Goal: Task Accomplishment & Management: Manage account settings

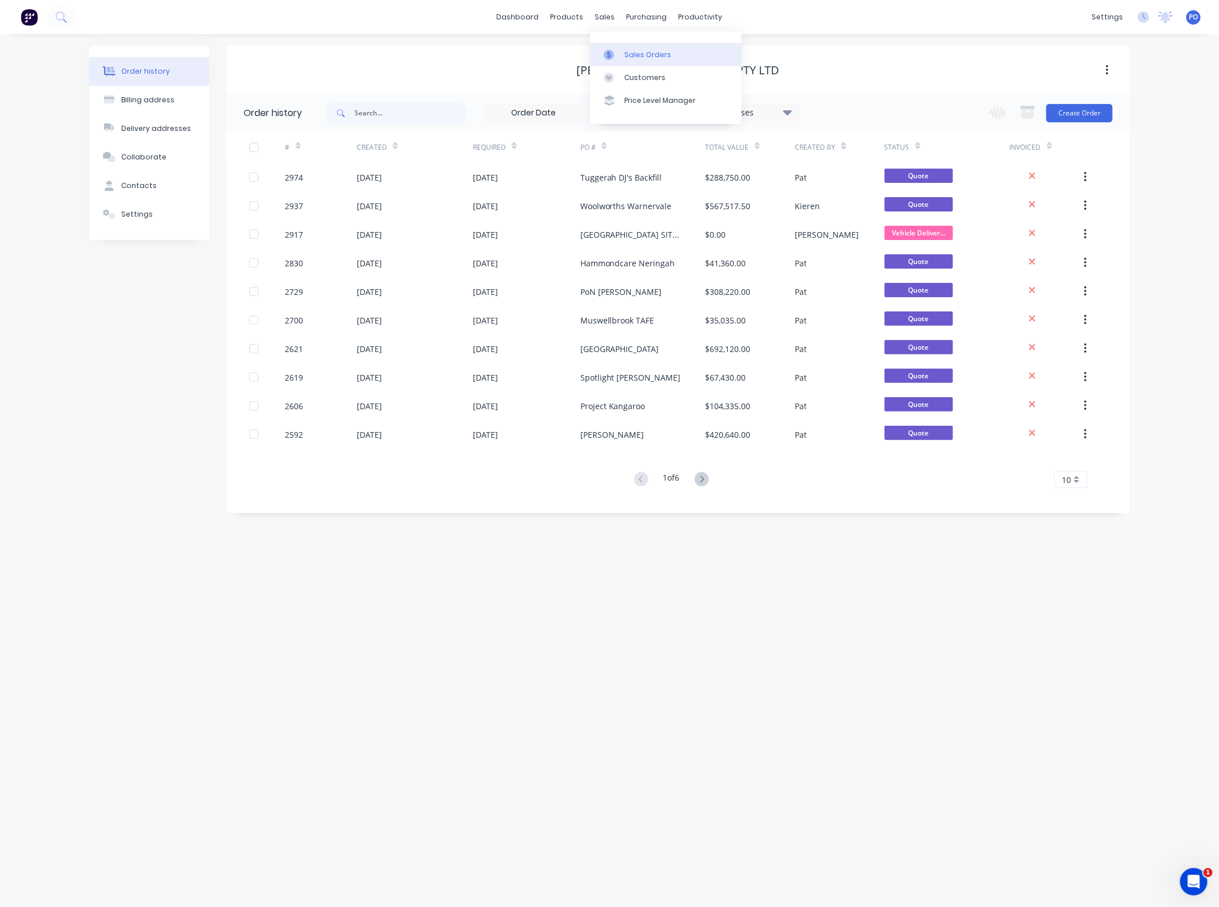
click at [624, 45] on link "Sales Orders" at bounding box center [665, 54] width 151 height 23
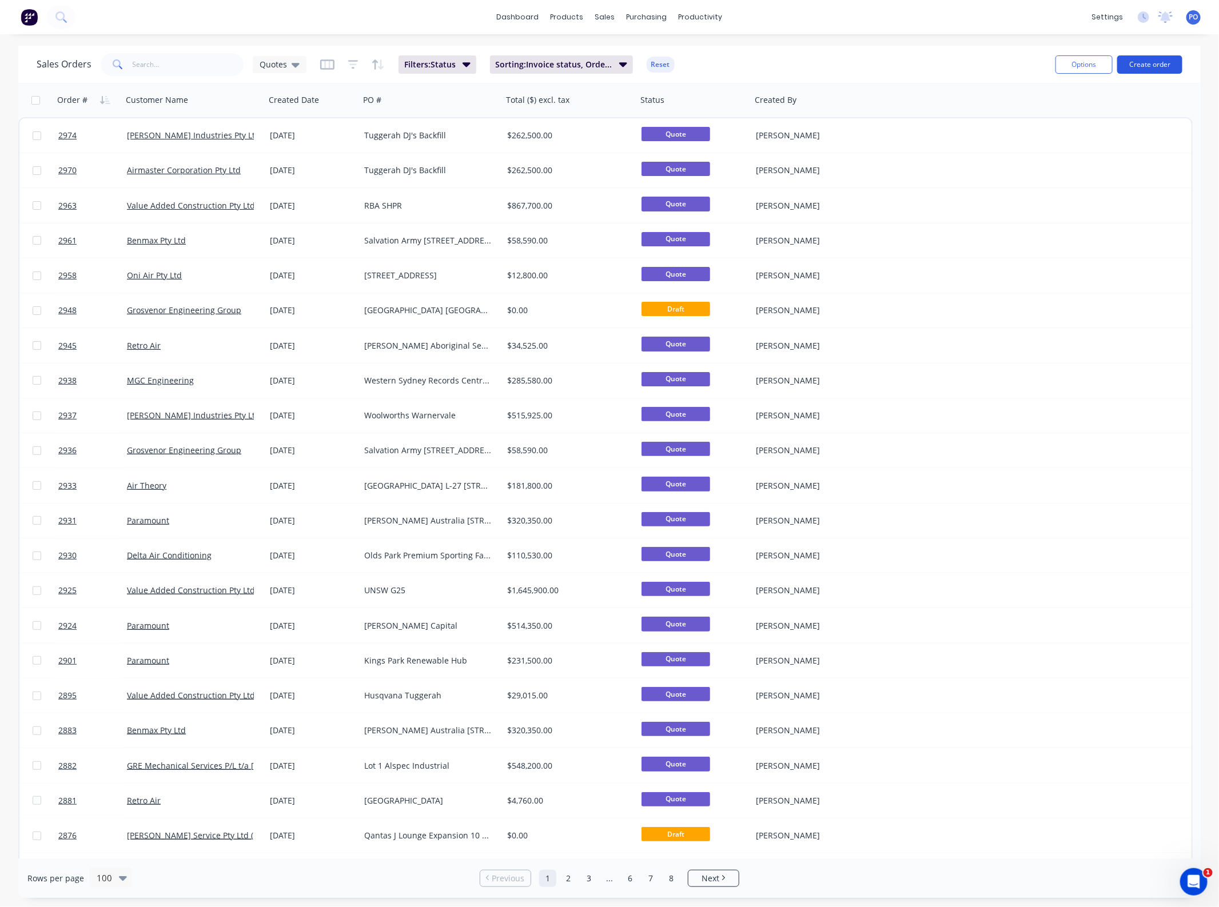
click at [1149, 67] on button "Create order" at bounding box center [1149, 64] width 65 height 18
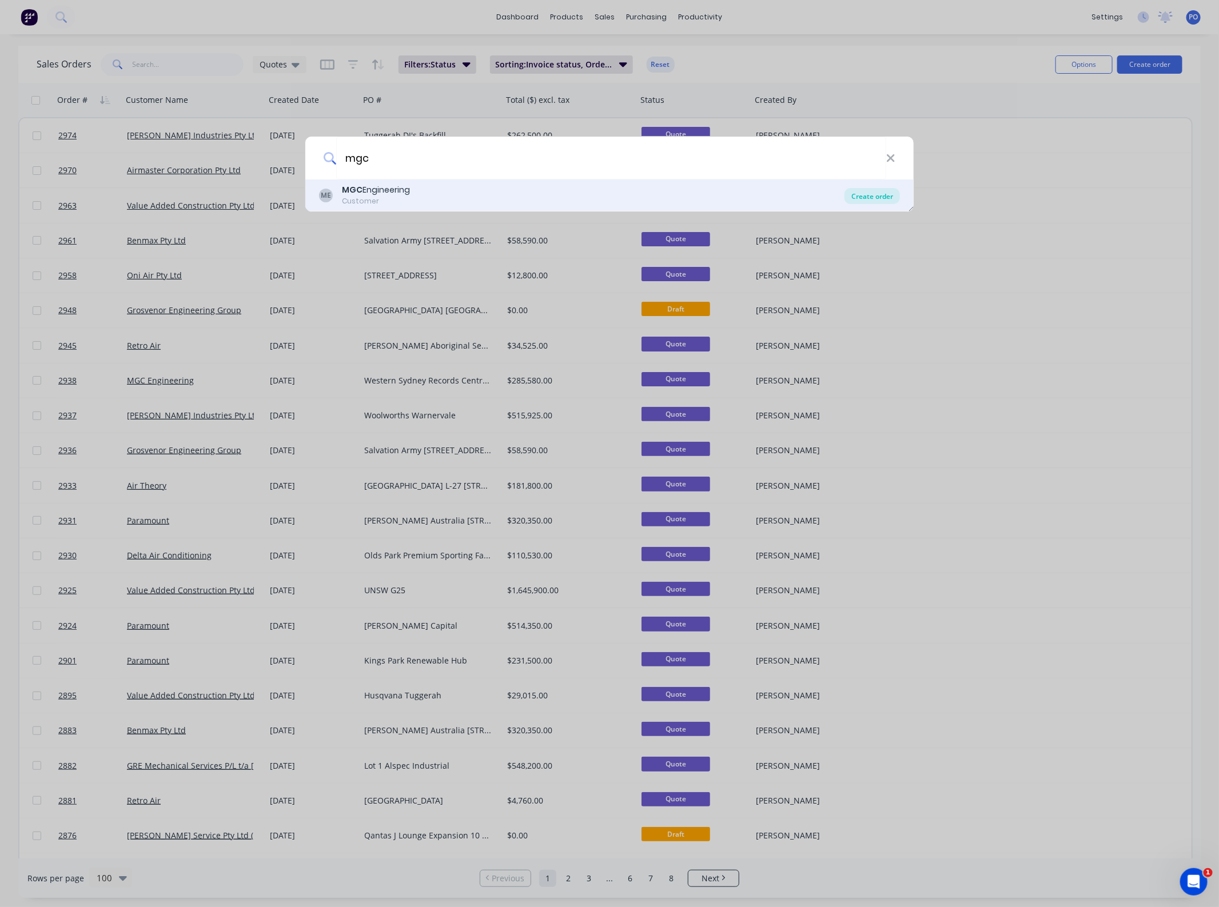
type input "mgc"
click at [847, 194] on div "Create order" at bounding box center [871, 196] width 55 height 16
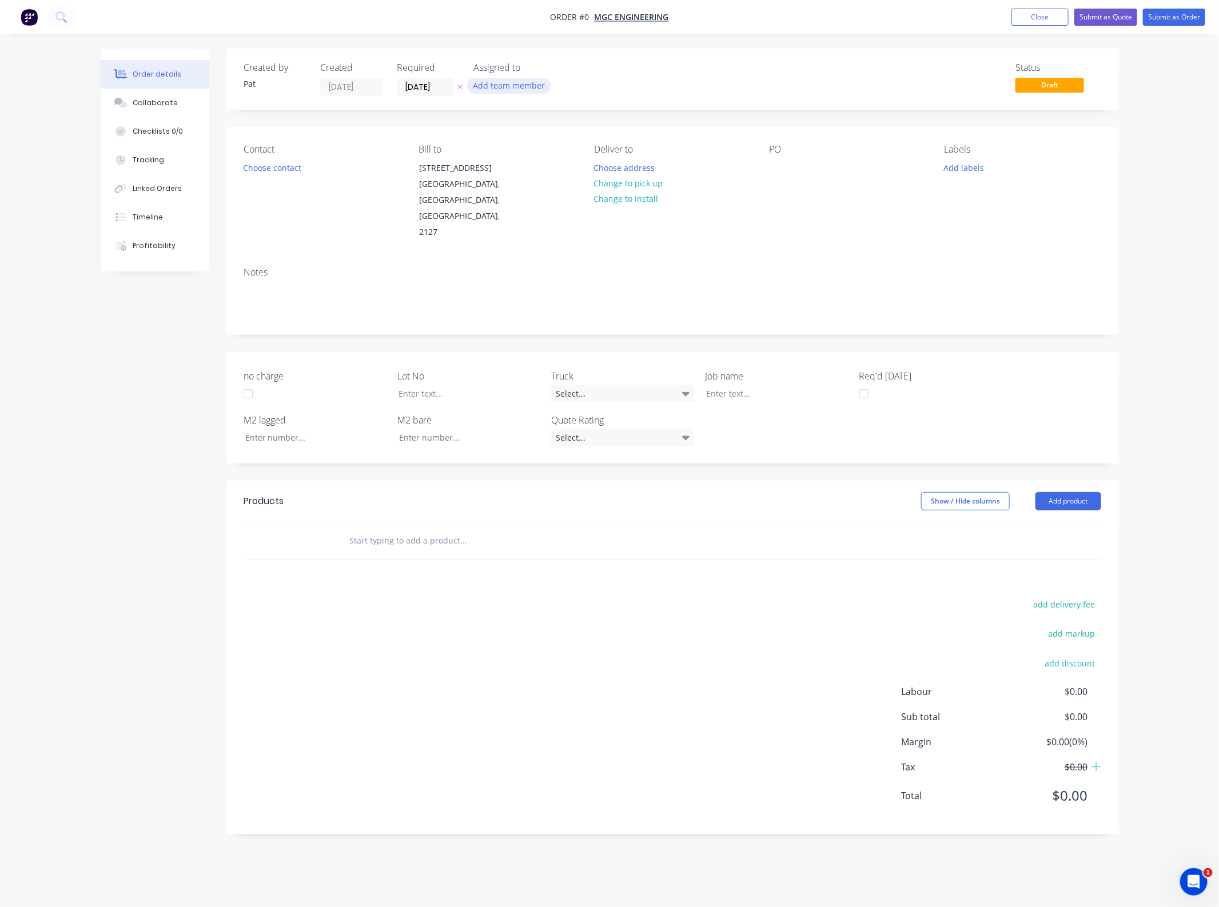
click at [530, 83] on button "Add team member" at bounding box center [509, 85] width 84 height 15
click at [540, 147] on div "[PERSON_NAME] (You)" at bounding box center [566, 149] width 114 height 12
click at [290, 168] on div "Order details Collaborate Checklists 0/0 Tracking Linked Orders Timeline Profit…" at bounding box center [609, 450] width 1040 height 803
click at [290, 168] on button "Choose contact" at bounding box center [272, 166] width 70 height 15
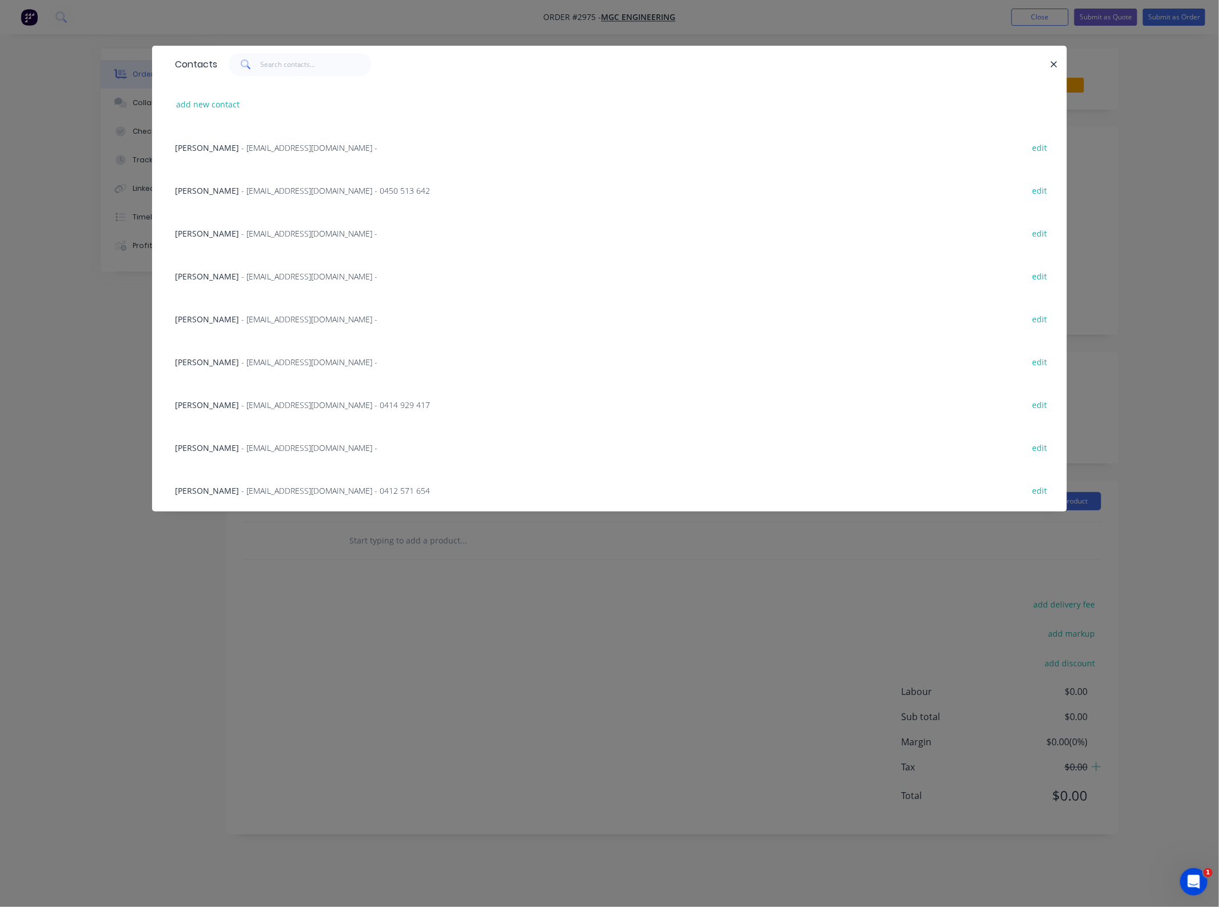
click at [215, 450] on span "[PERSON_NAME]" at bounding box center [207, 447] width 64 height 11
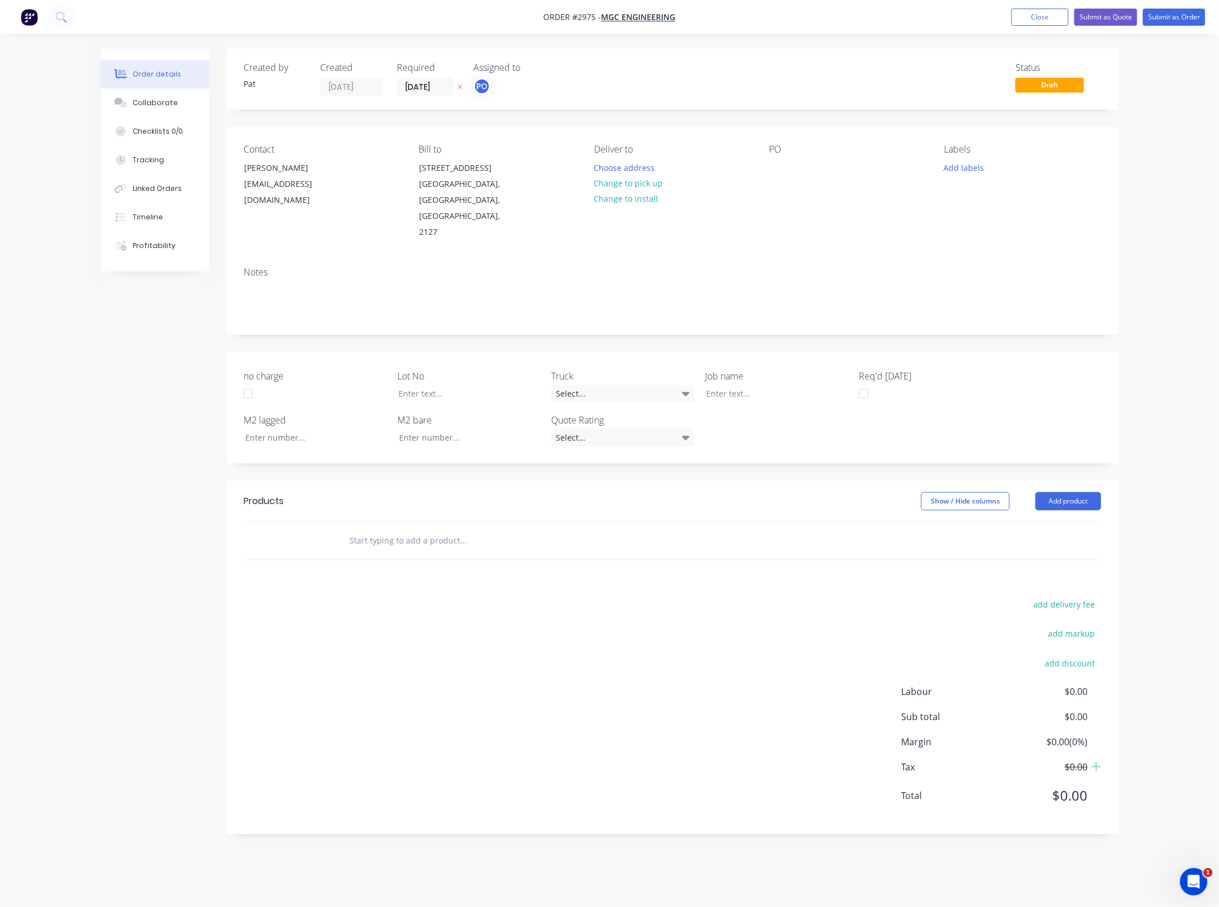
click at [790, 165] on div "PO" at bounding box center [847, 192] width 157 height 97
click at [773, 173] on div at bounding box center [778, 167] width 18 height 17
click at [781, 168] on div at bounding box center [778, 167] width 18 height 17
drag, startPoint x: 812, startPoint y: 166, endPoint x: 799, endPoint y: 166, distance: 13.1
click at [799, 166] on div "Westfield Fertility Centre" at bounding box center [825, 167] width 113 height 17
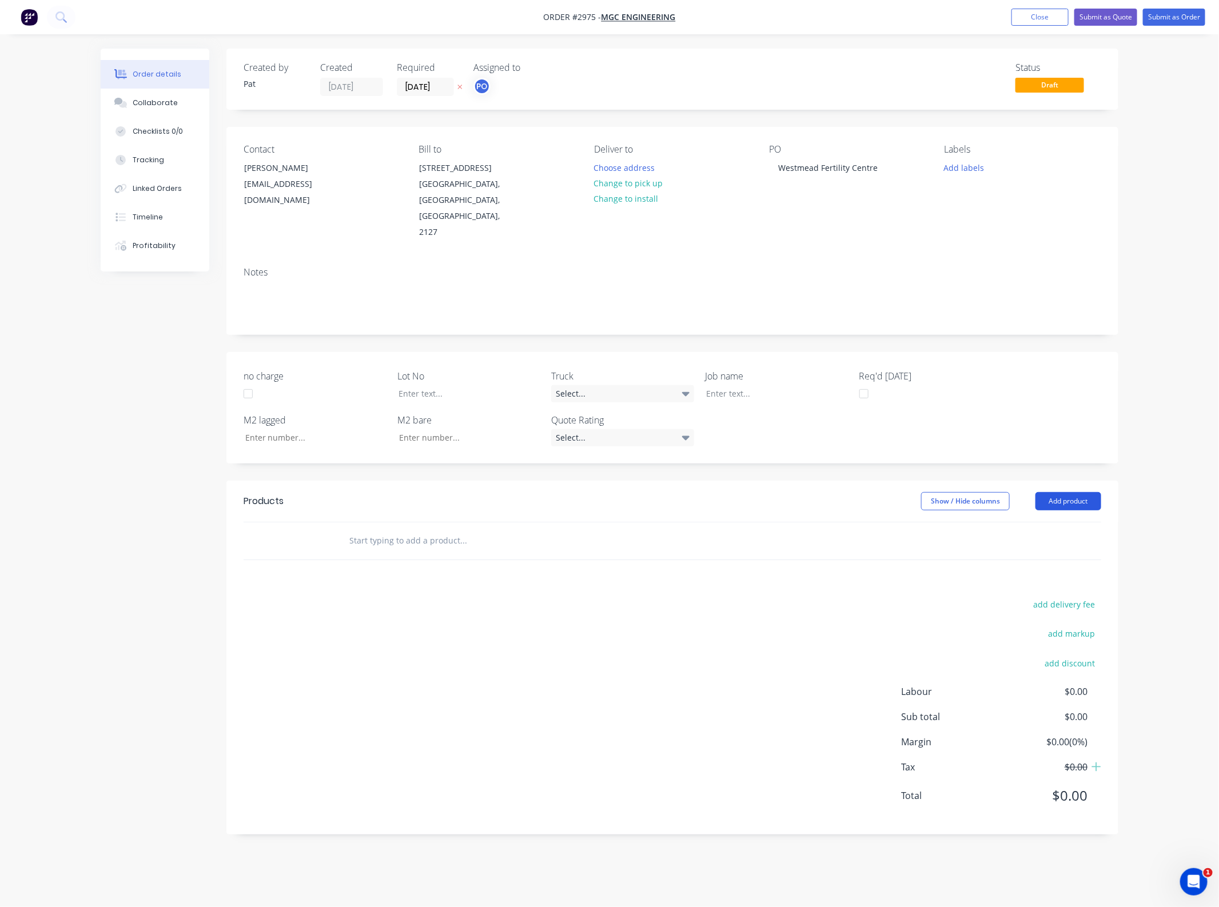
drag, startPoint x: 1066, startPoint y: 488, endPoint x: 1062, endPoint y: 492, distance: 6.5
click at [1065, 492] on button "Add product" at bounding box center [1068, 501] width 66 height 18
click at [1038, 547] on button "Basic product" at bounding box center [1046, 553] width 109 height 23
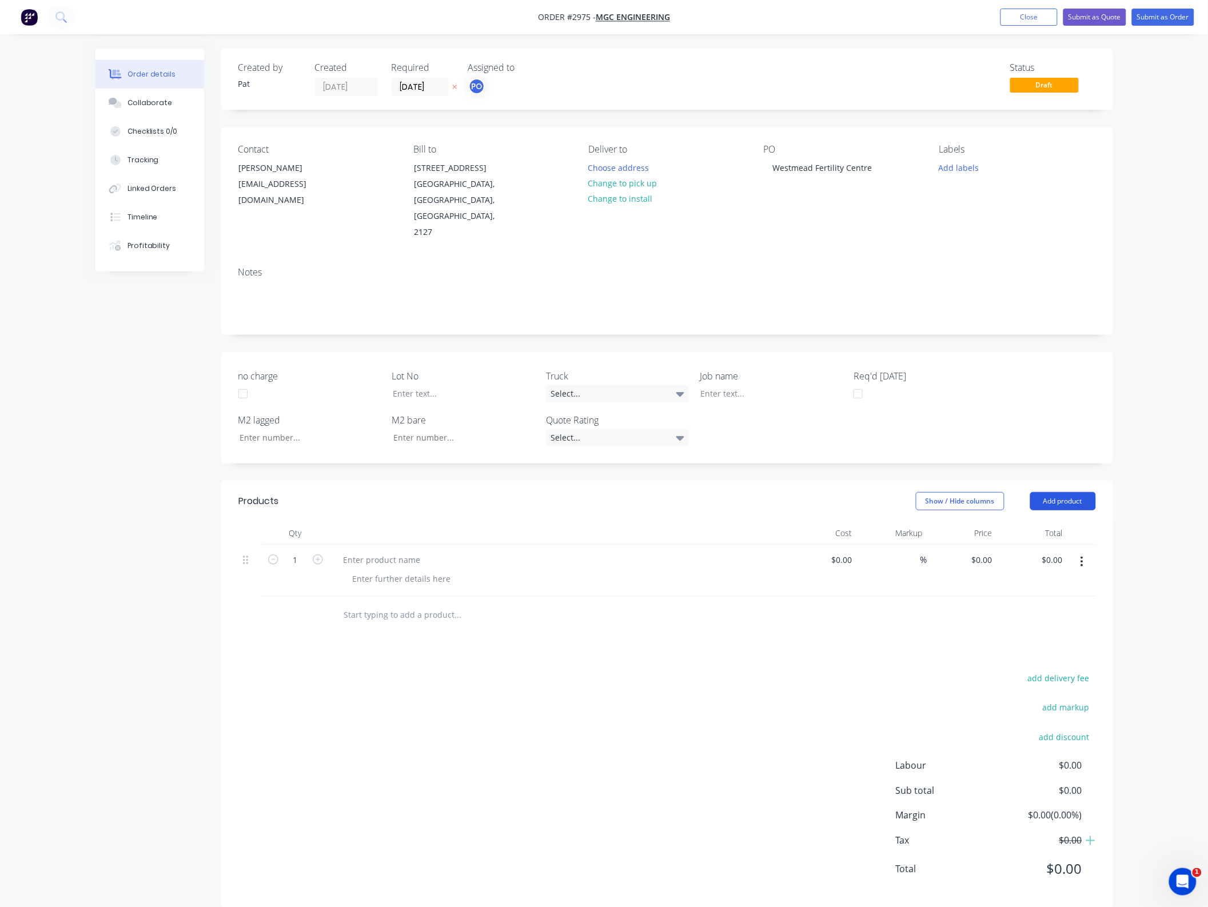
click at [1049, 492] on button "Add product" at bounding box center [1063, 501] width 66 height 18
click at [1035, 545] on div "Basic product" at bounding box center [1042, 553] width 88 height 17
click at [1042, 492] on button "Add product" at bounding box center [1063, 501] width 66 height 18
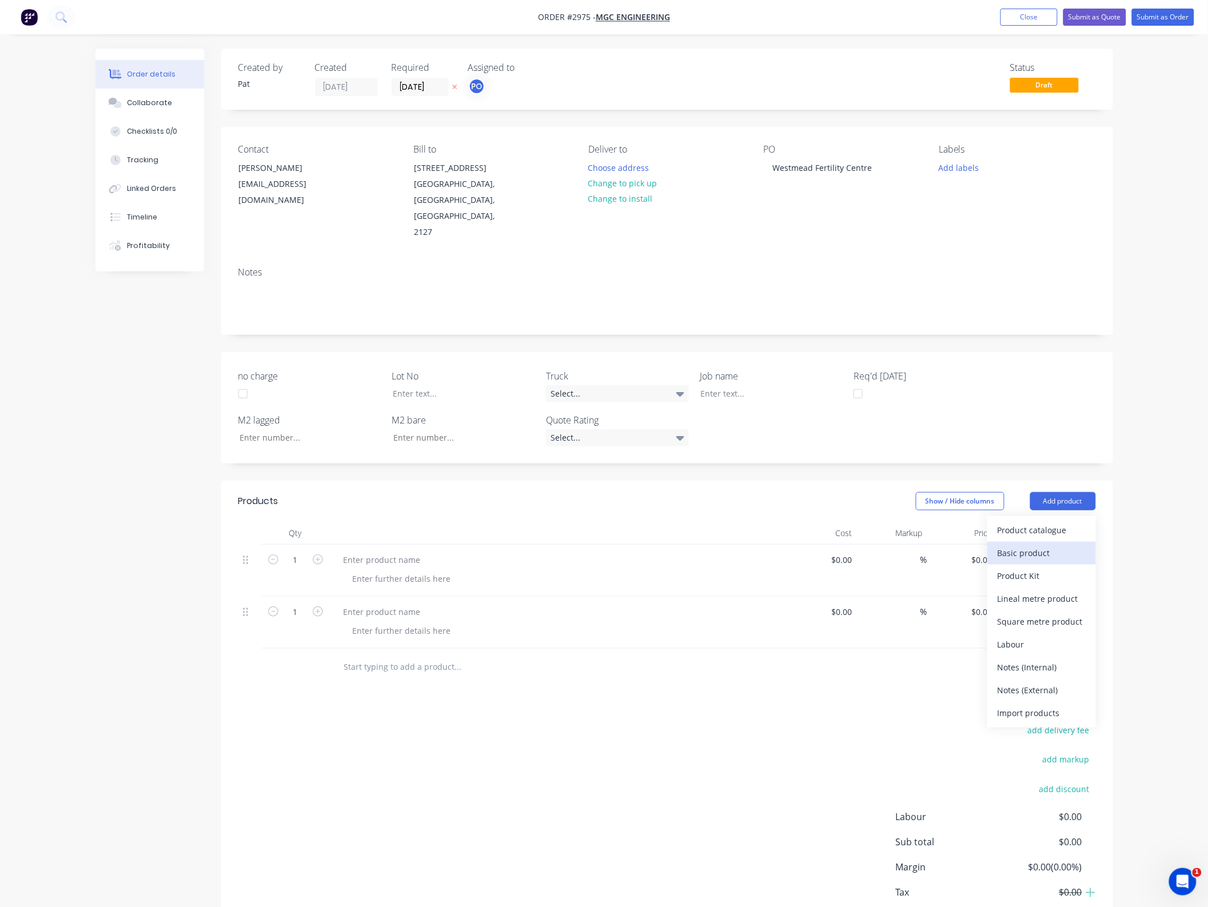
click at [1039, 542] on button "Basic product" at bounding box center [1041, 553] width 109 height 23
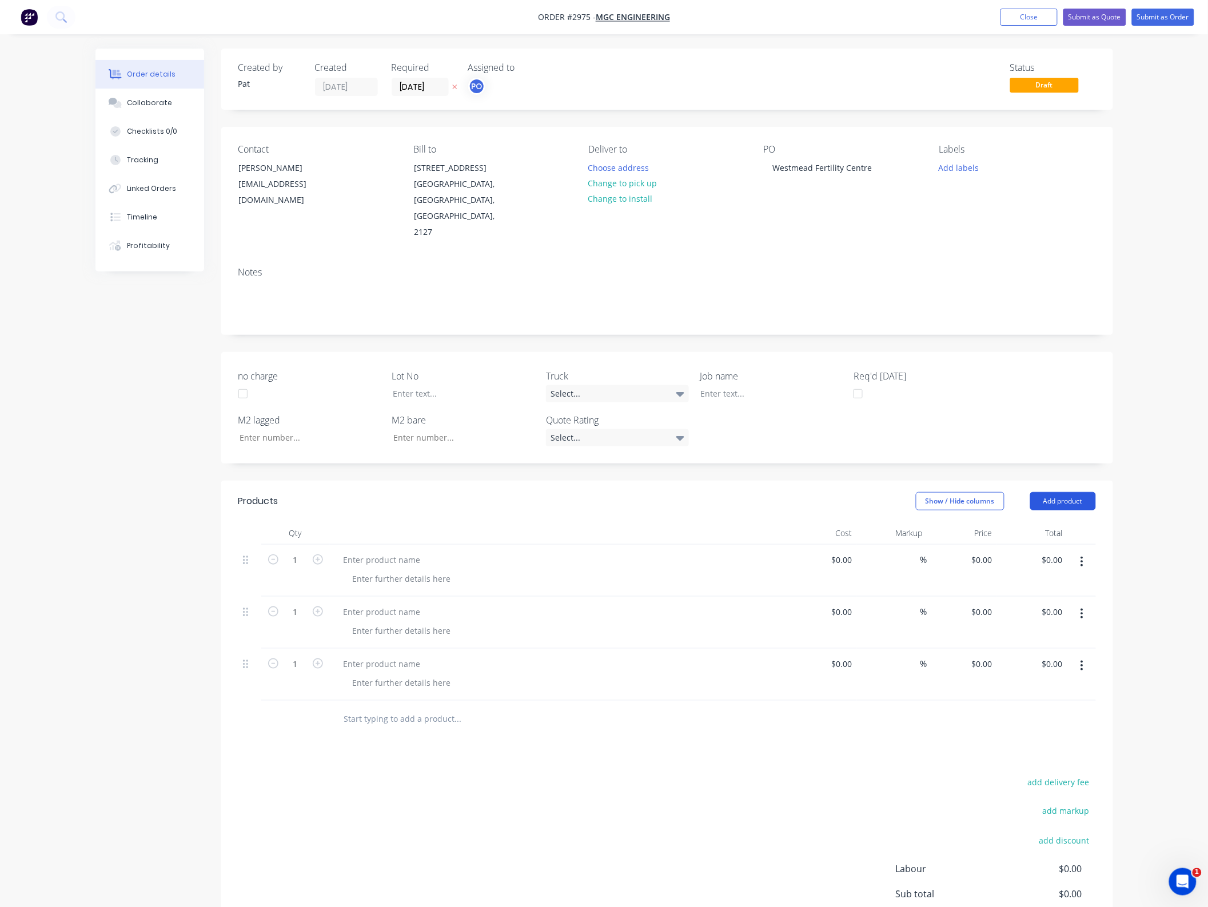
click at [1042, 492] on button "Add product" at bounding box center [1063, 501] width 66 height 18
click at [1040, 682] on div "Notes (External)" at bounding box center [1042, 690] width 88 height 17
click at [1042, 492] on button "Add product" at bounding box center [1063, 501] width 66 height 18
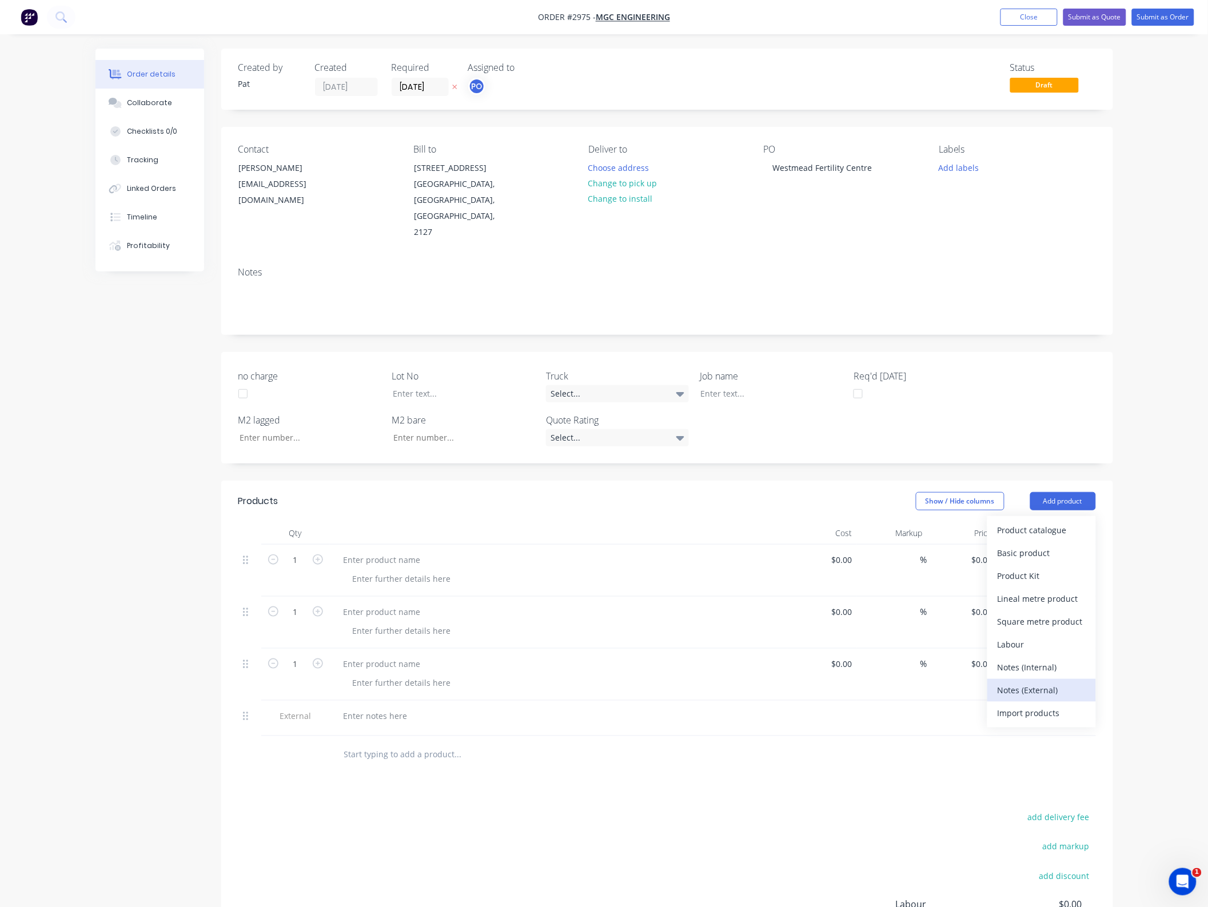
click at [1032, 682] on div "Notes (External)" at bounding box center [1042, 690] width 88 height 17
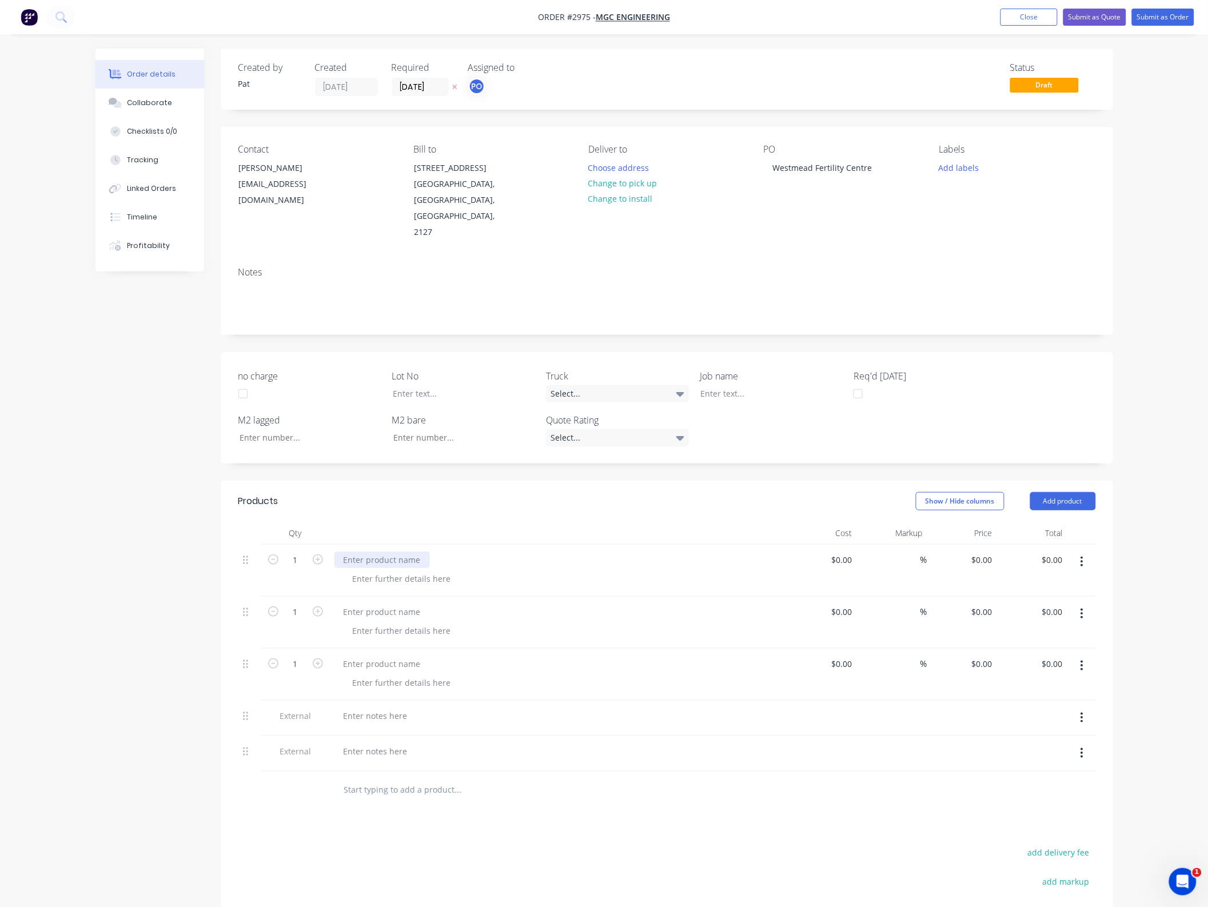
click at [364, 552] on div at bounding box center [381, 560] width 95 height 17
click at [381, 604] on div at bounding box center [381, 612] width 95 height 17
click at [377, 656] on div at bounding box center [381, 664] width 95 height 17
click at [375, 656] on div at bounding box center [381, 664] width 95 height 17
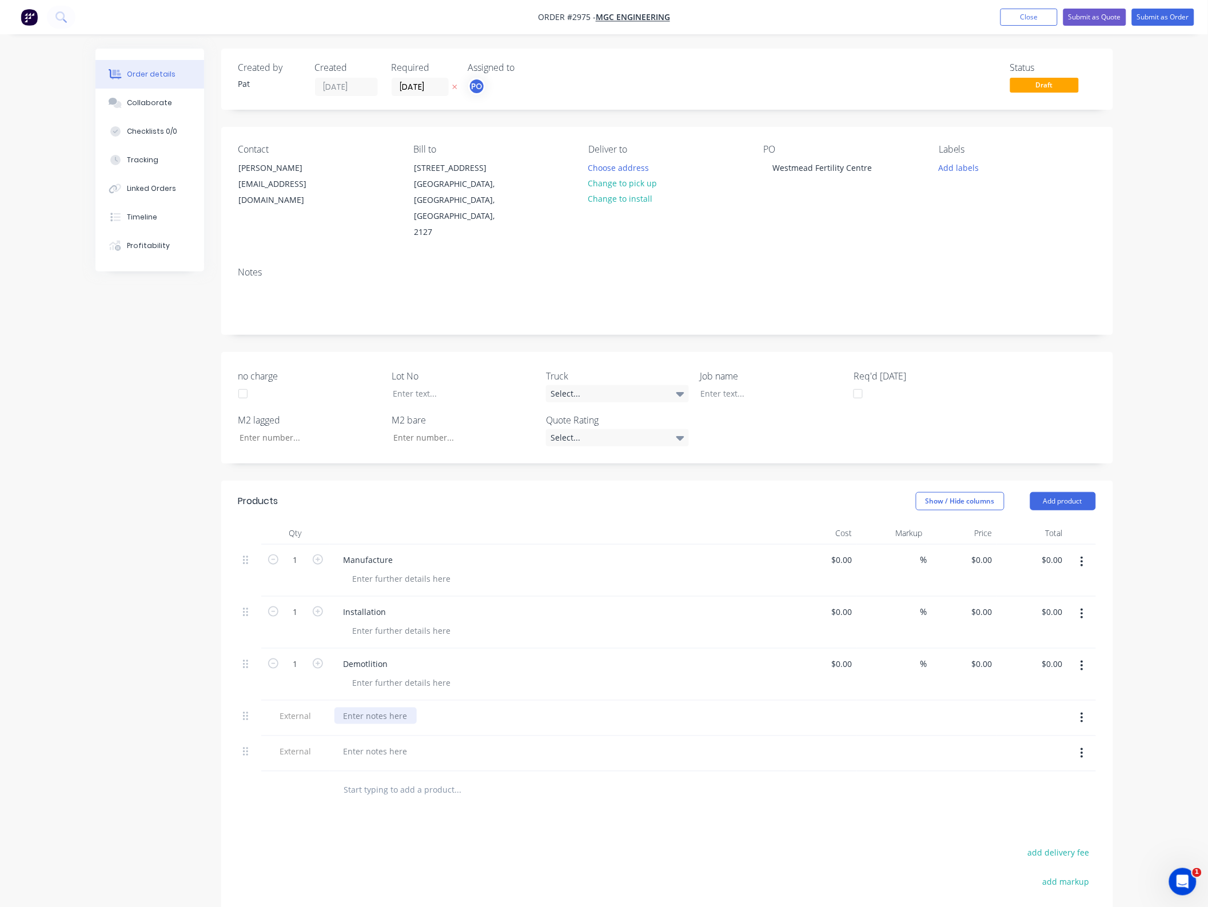
click at [389, 709] on div at bounding box center [375, 716] width 82 height 17
drag, startPoint x: 373, startPoint y: 653, endPoint x: 368, endPoint y: 647, distance: 7.7
click at [368, 656] on div "Demotlition" at bounding box center [365, 664] width 63 height 17
drag, startPoint x: 368, startPoint y: 647, endPoint x: 357, endPoint y: 651, distance: 10.8
click at [357, 656] on div "Demotlition" at bounding box center [365, 664] width 63 height 17
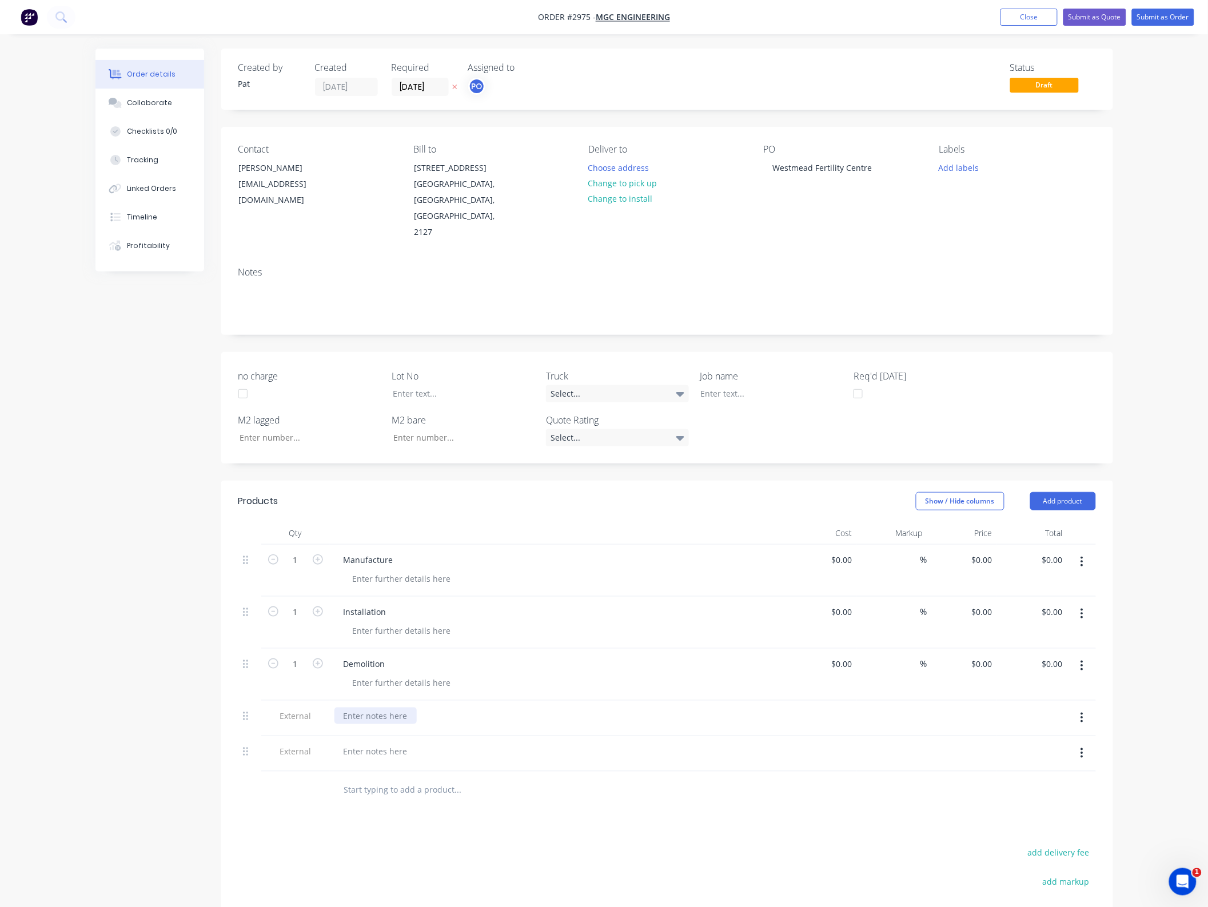
click at [382, 708] on div at bounding box center [375, 716] width 82 height 17
click at [377, 708] on div at bounding box center [375, 716] width 82 height 17
click at [390, 755] on div at bounding box center [375, 763] width 82 height 17
click at [1006, 21] on button "Close" at bounding box center [1028, 17] width 57 height 17
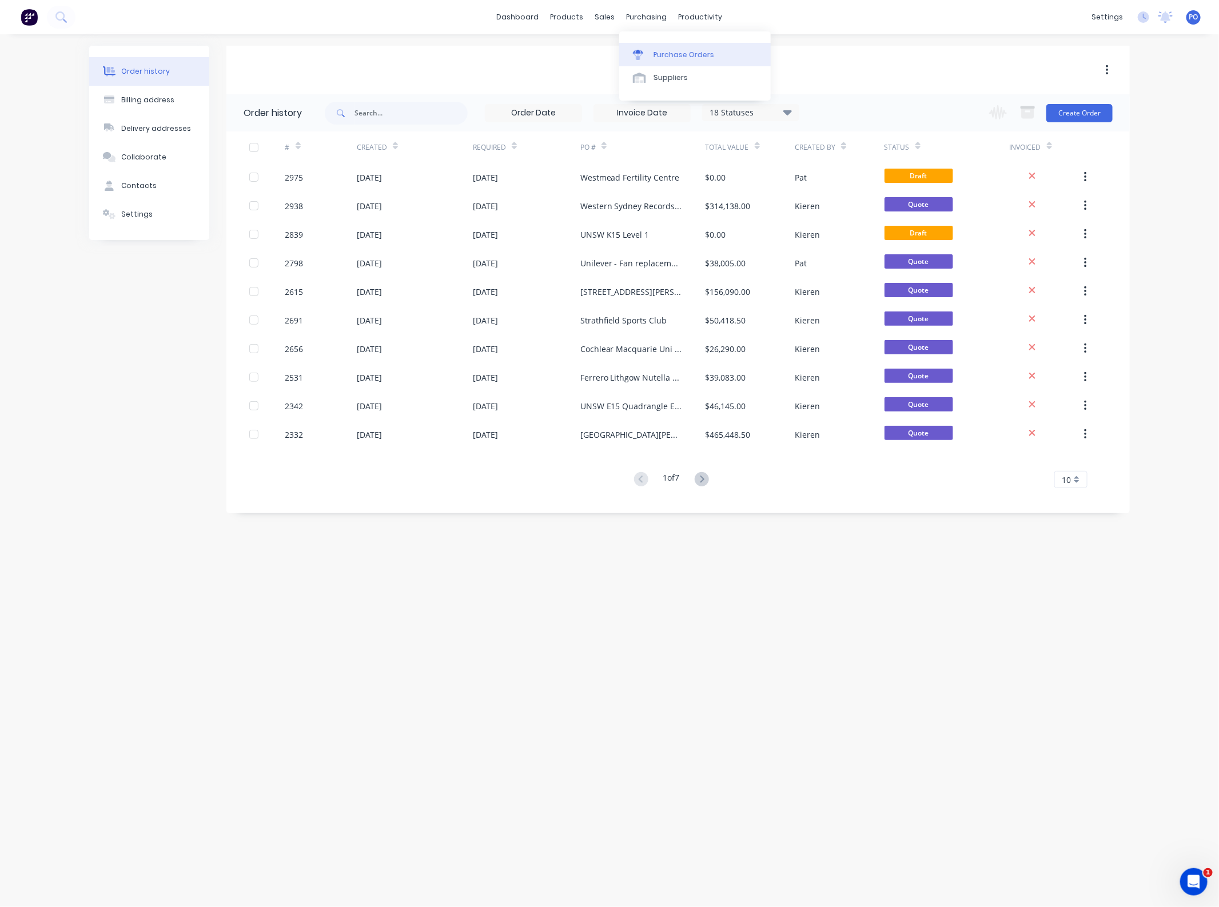
click at [628, 43] on link "Purchase Orders" at bounding box center [694, 54] width 151 height 23
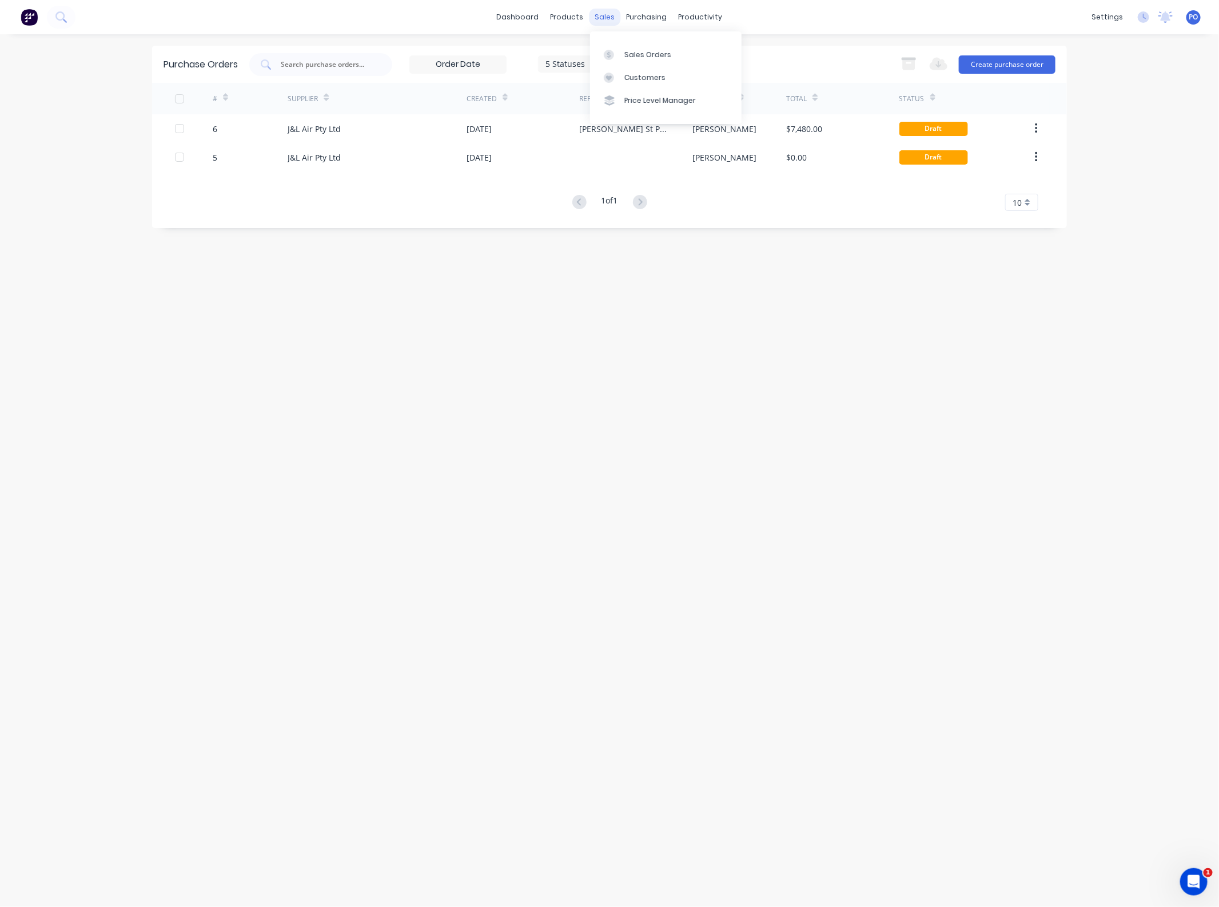
click at [605, 16] on div "sales" at bounding box center [604, 17] width 31 height 17
click at [616, 61] on link "Sales Orders" at bounding box center [665, 54] width 151 height 23
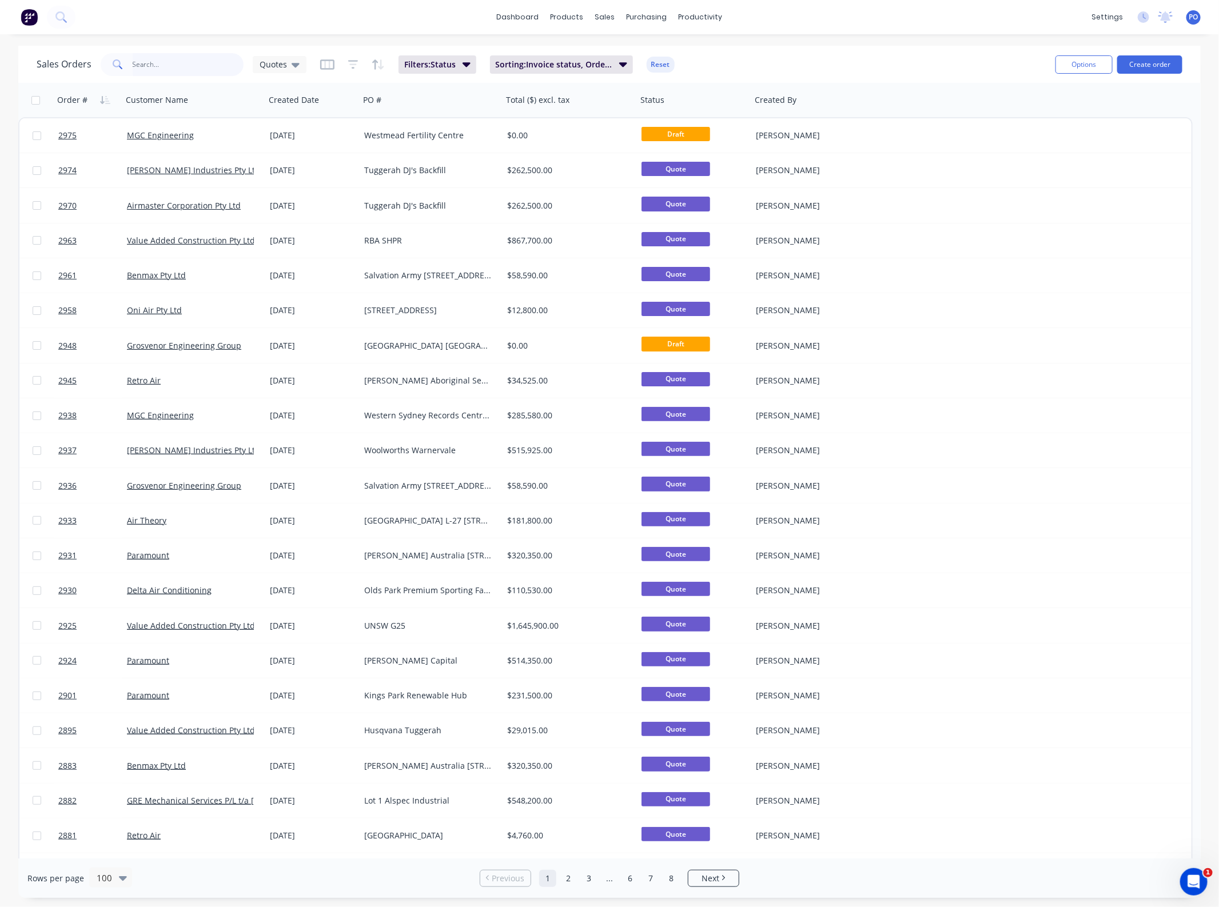
click at [216, 58] on input "text" at bounding box center [188, 64] width 111 height 23
click at [292, 67] on icon at bounding box center [296, 64] width 8 height 13
click at [296, 164] on button "None" at bounding box center [322, 161] width 130 height 13
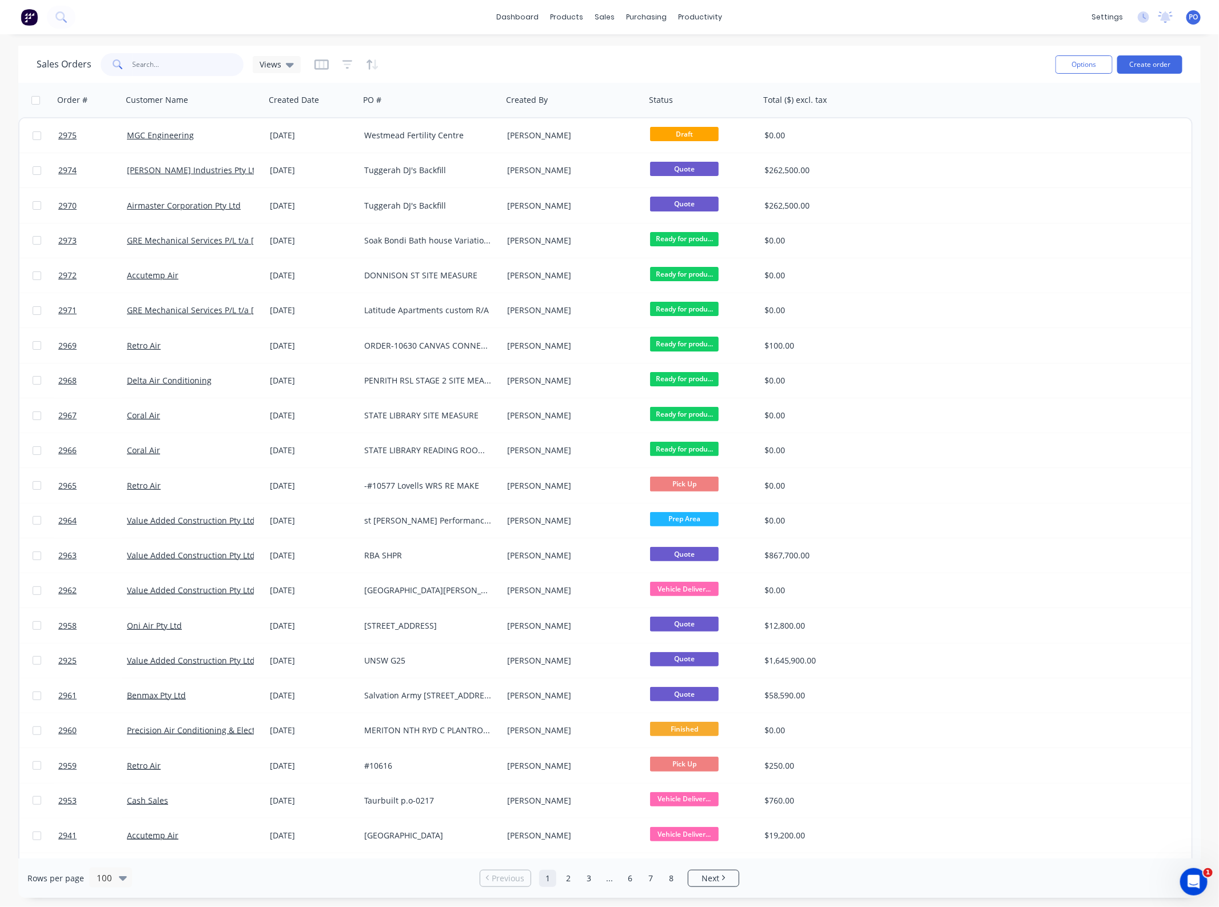
click at [183, 73] on input "text" at bounding box center [188, 64] width 111 height 23
click at [180, 69] on input "text" at bounding box center [188, 64] width 111 height 23
type input "midcoast"
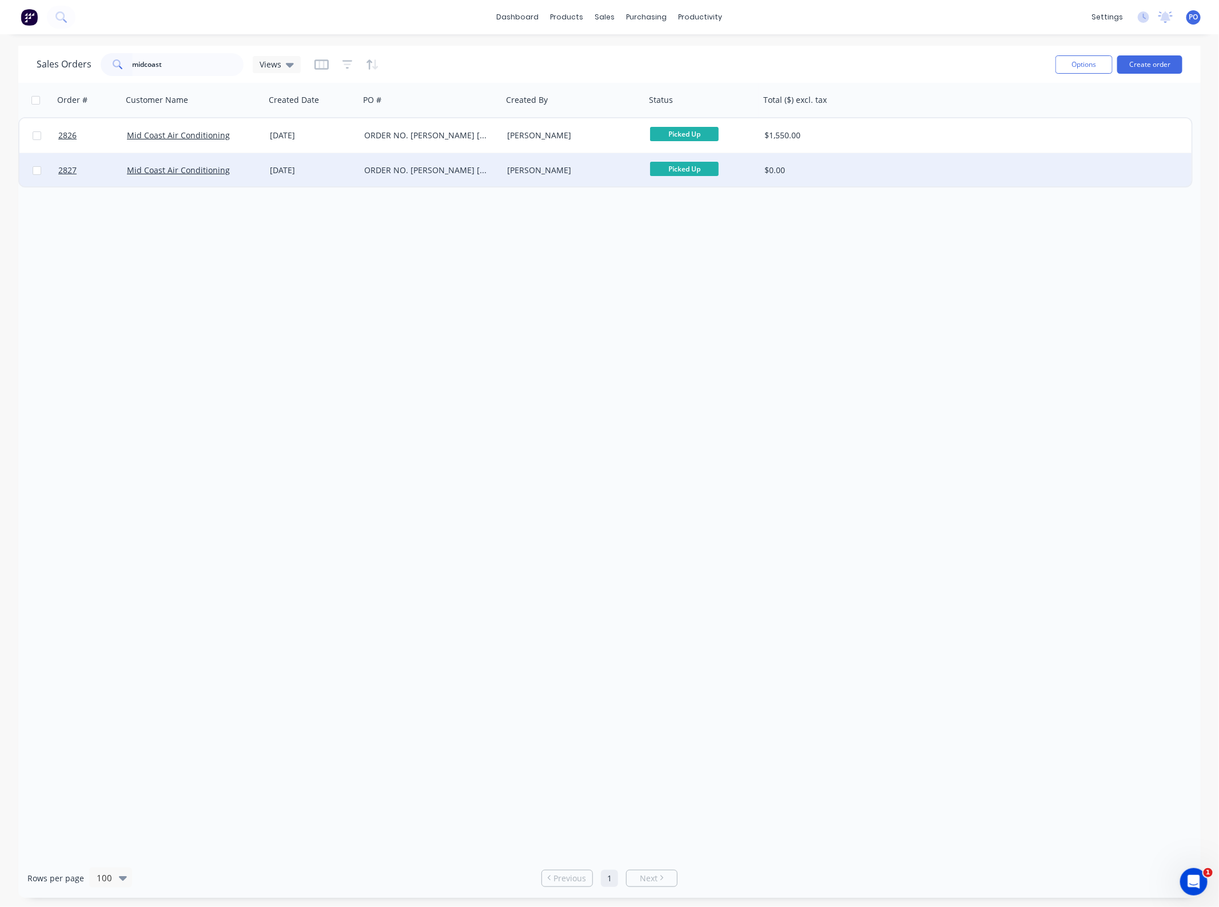
click at [405, 176] on div "ORDER NO. [PERSON_NAME] [DATE]" at bounding box center [431, 170] width 143 height 34
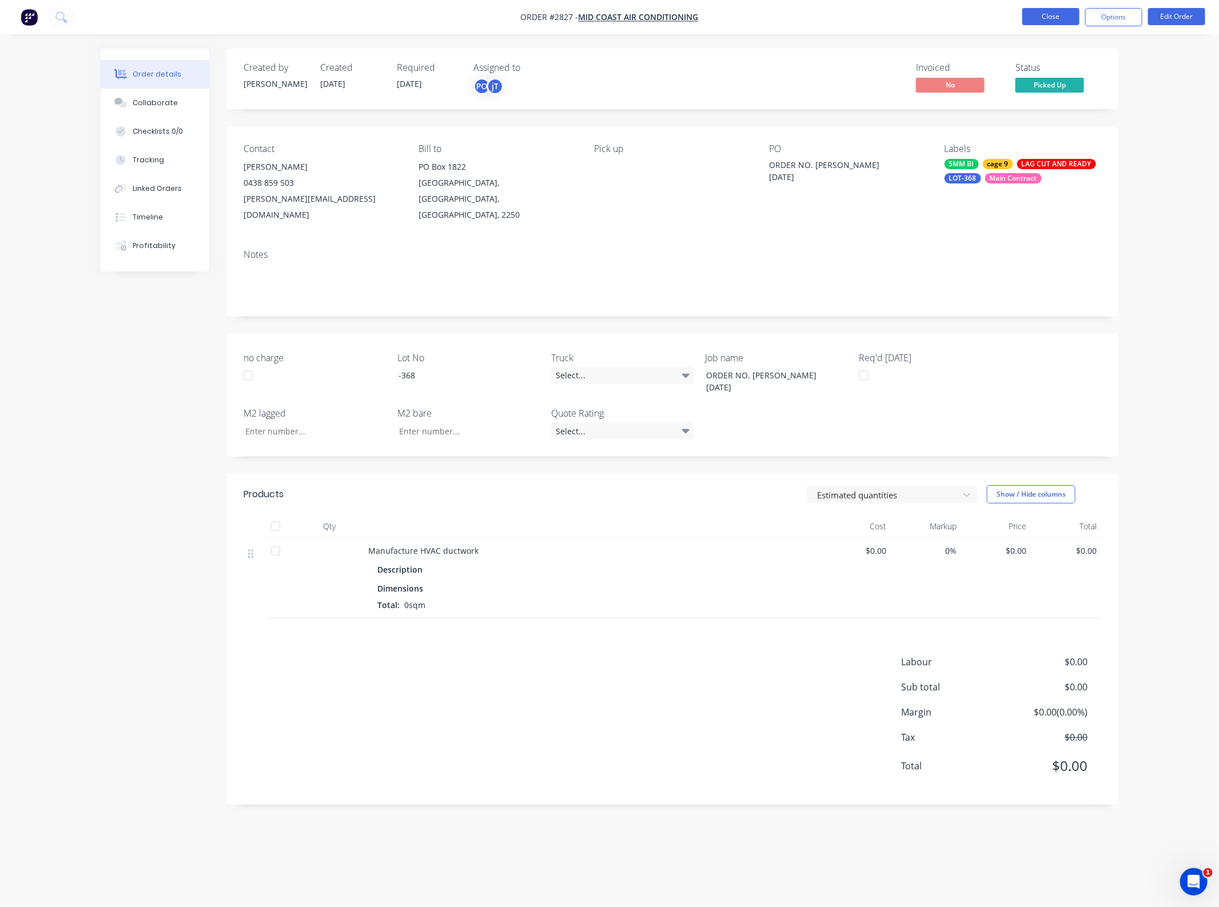
click at [1059, 16] on button "Close" at bounding box center [1050, 16] width 57 height 17
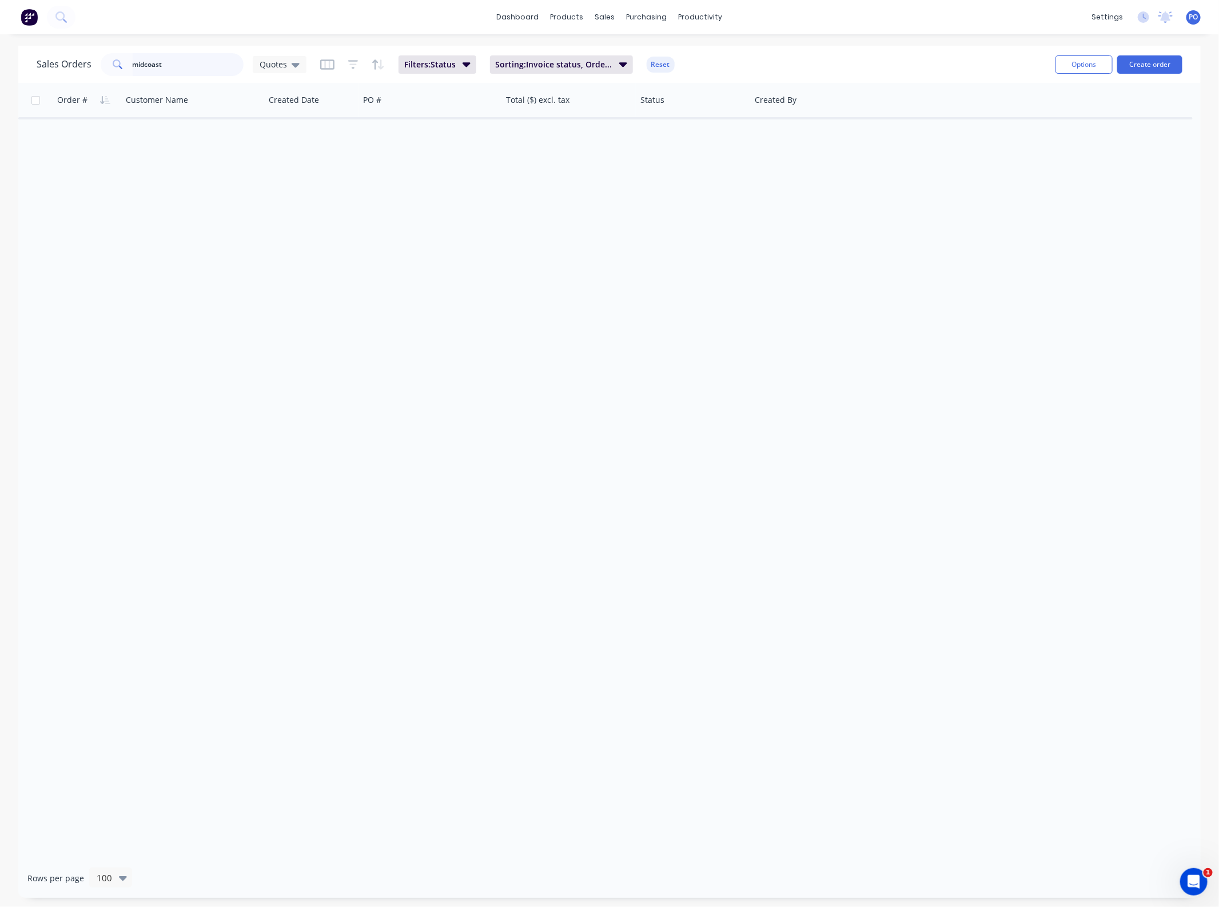
click at [181, 64] on input "midcoast" at bounding box center [188, 64] width 111 height 23
type input "wyong"
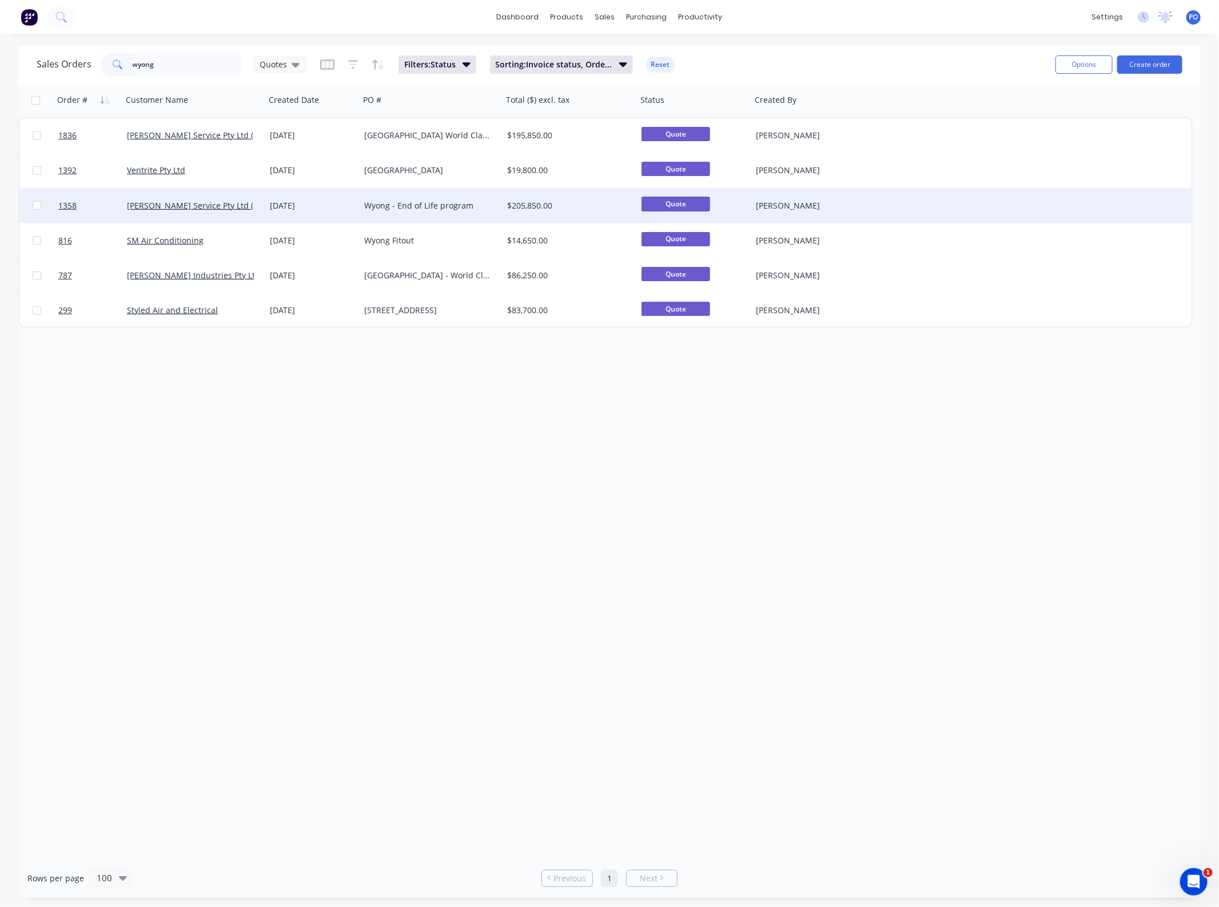
click at [374, 210] on div "Wyong - End of Life program" at bounding box center [431, 206] width 143 height 34
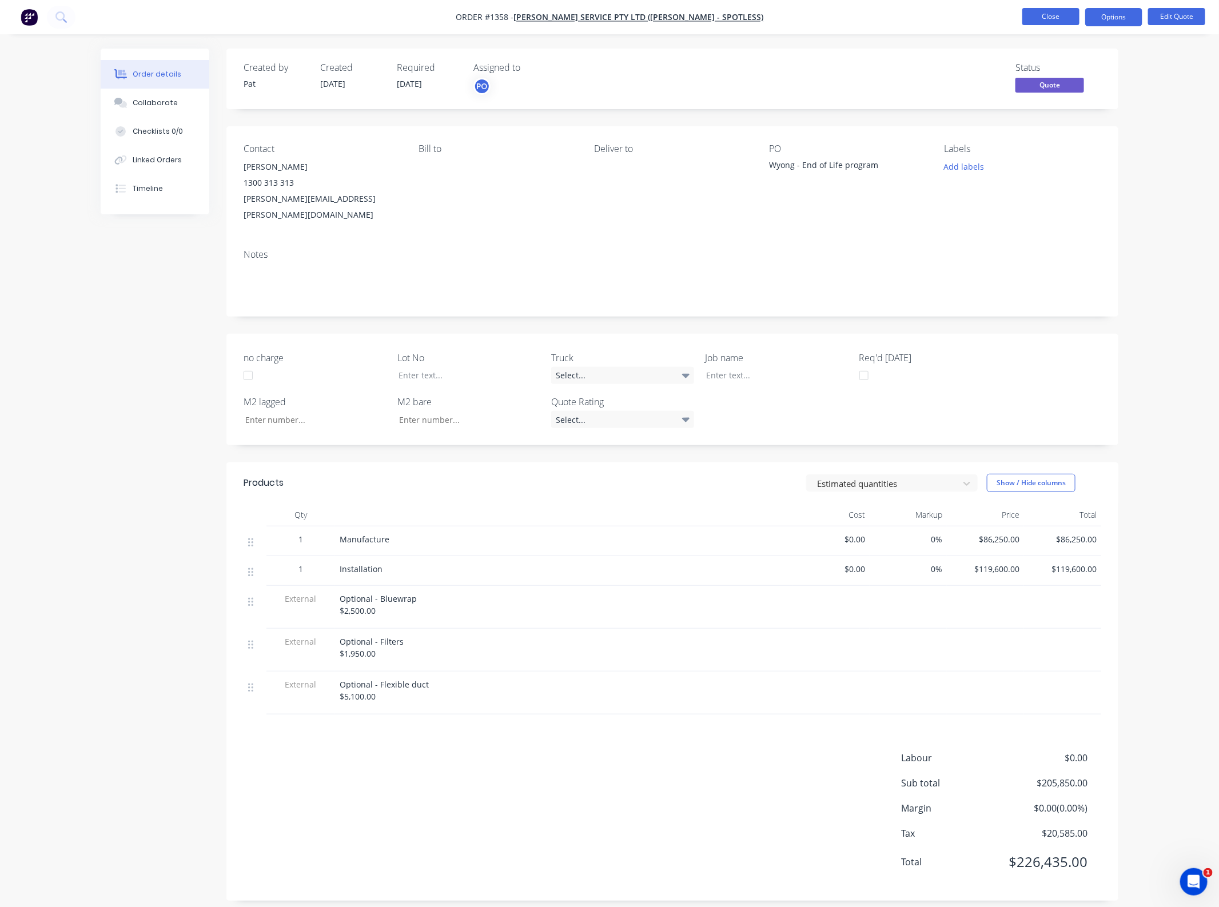
click at [1036, 16] on button "Close" at bounding box center [1050, 16] width 57 height 17
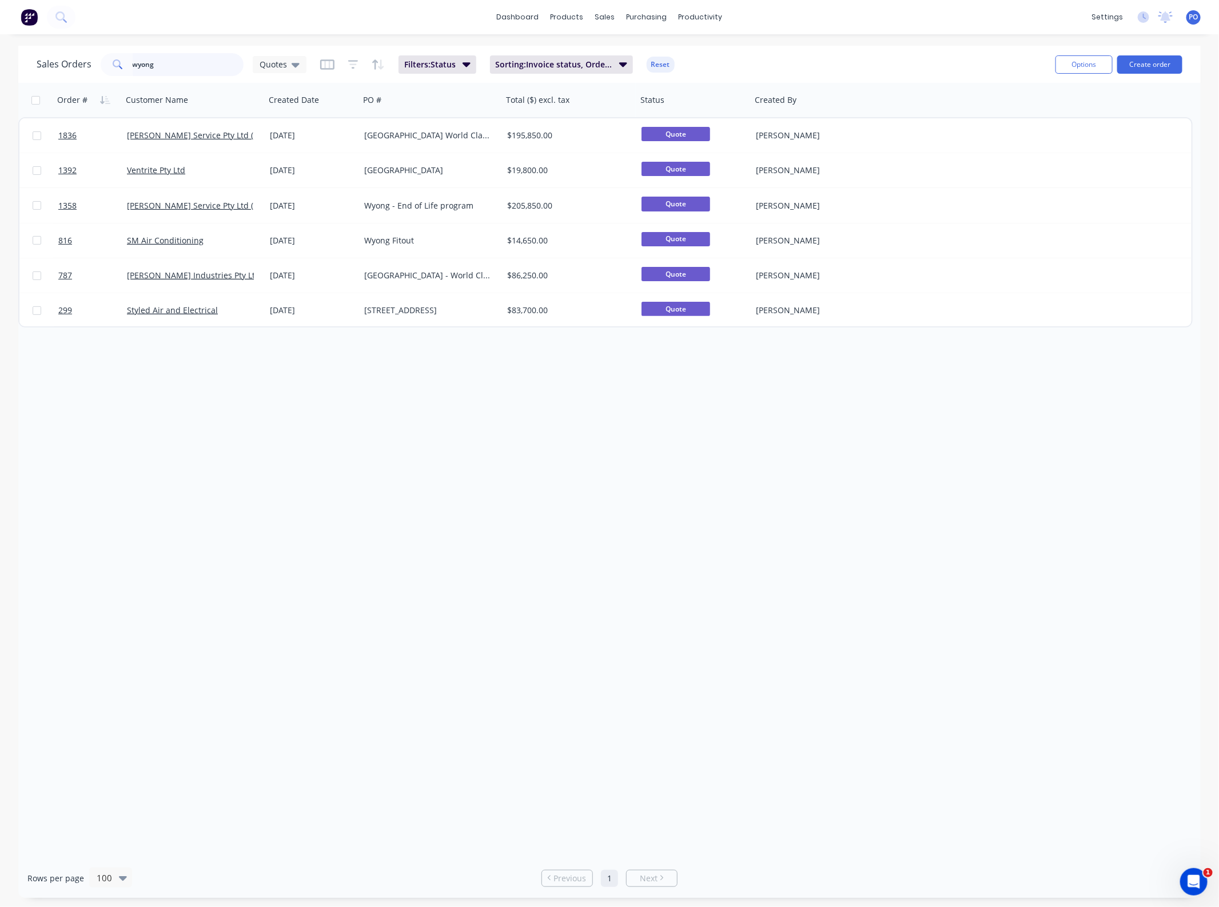
drag, startPoint x: 175, startPoint y: 67, endPoint x: -117, endPoint y: 76, distance: 291.7
click at [0, 76] on html "dashboard products sales purchasing productivity dashboard products Product Cat…" at bounding box center [609, 453] width 1219 height 907
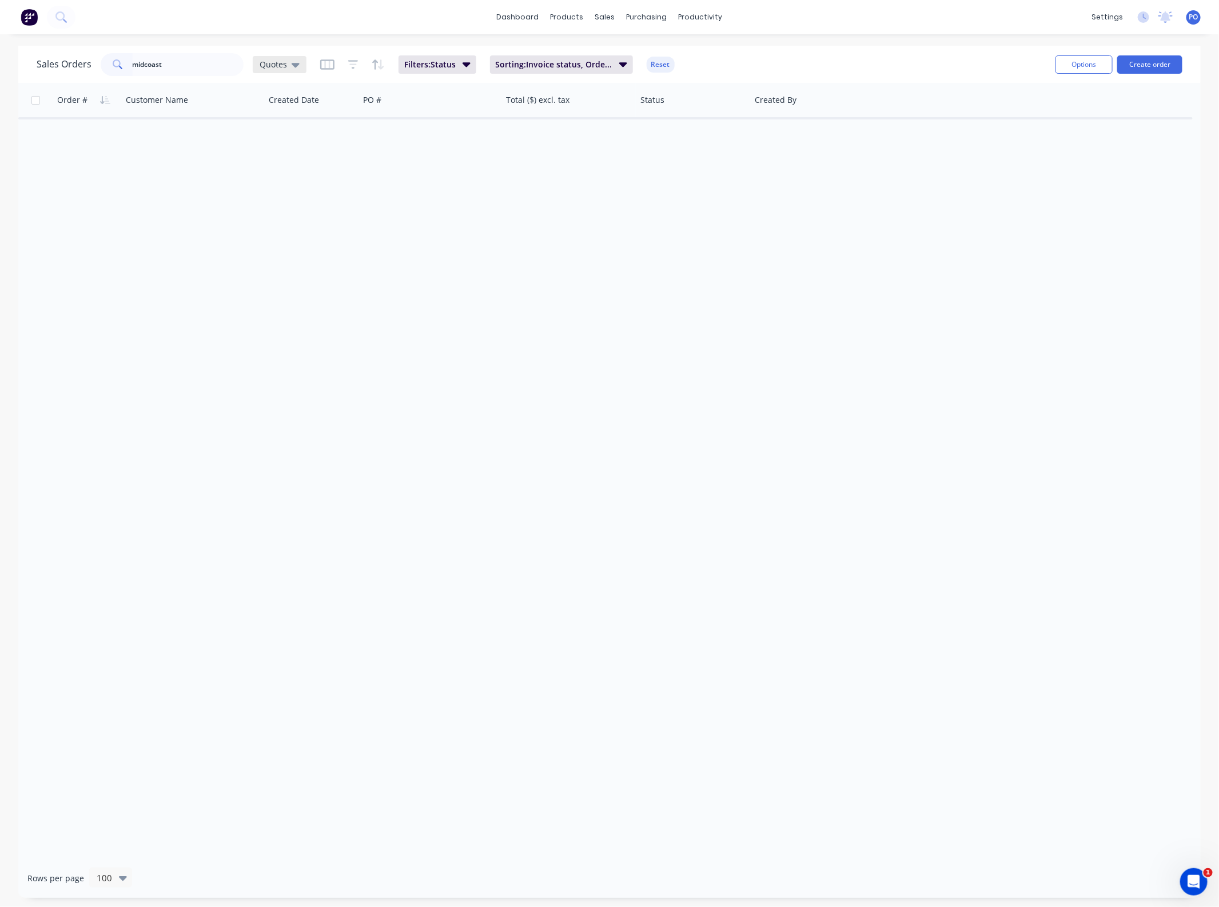
click at [280, 67] on span "Quotes" at bounding box center [273, 64] width 27 height 12
click at [279, 167] on button "None" at bounding box center [322, 161] width 130 height 13
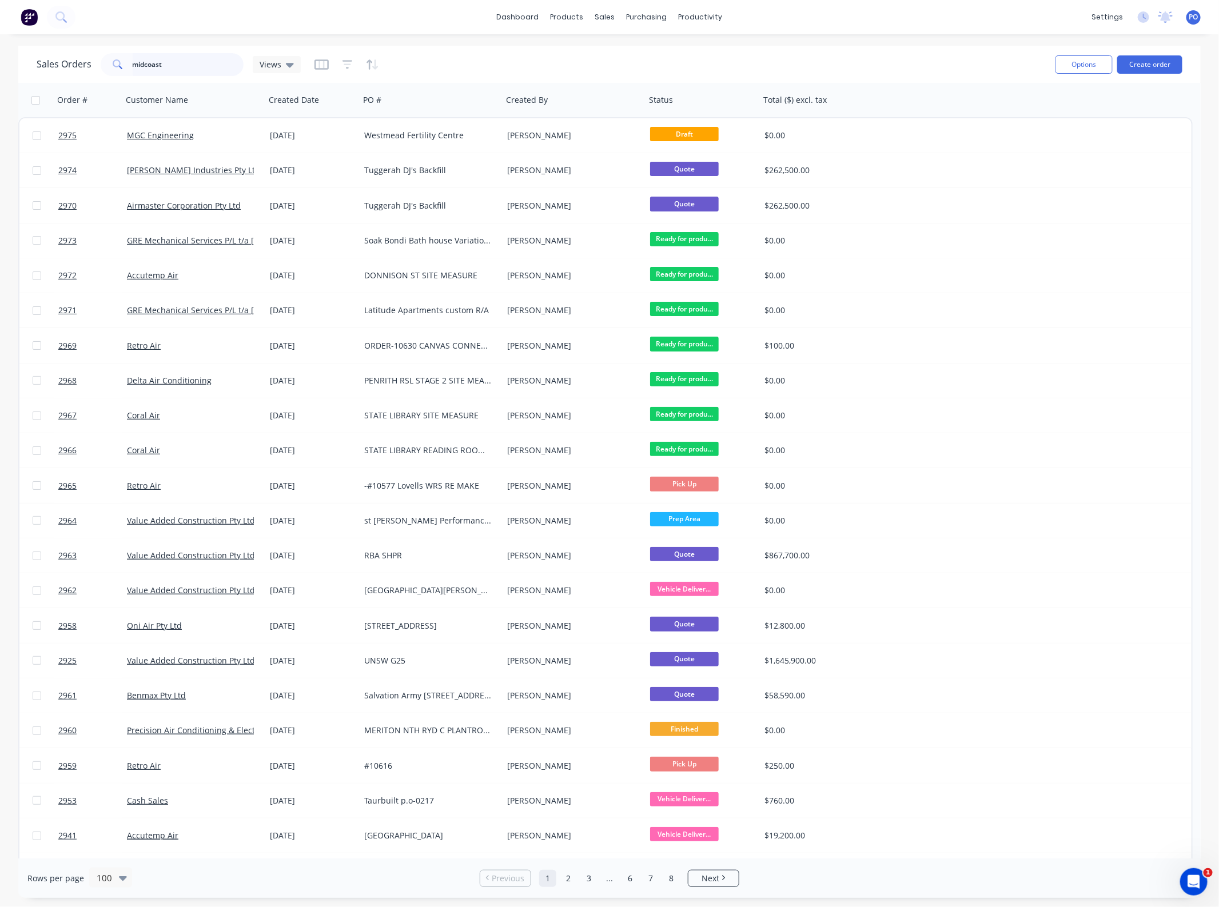
click at [184, 67] on input "midcoast" at bounding box center [188, 64] width 111 height 23
type input "midcoast"
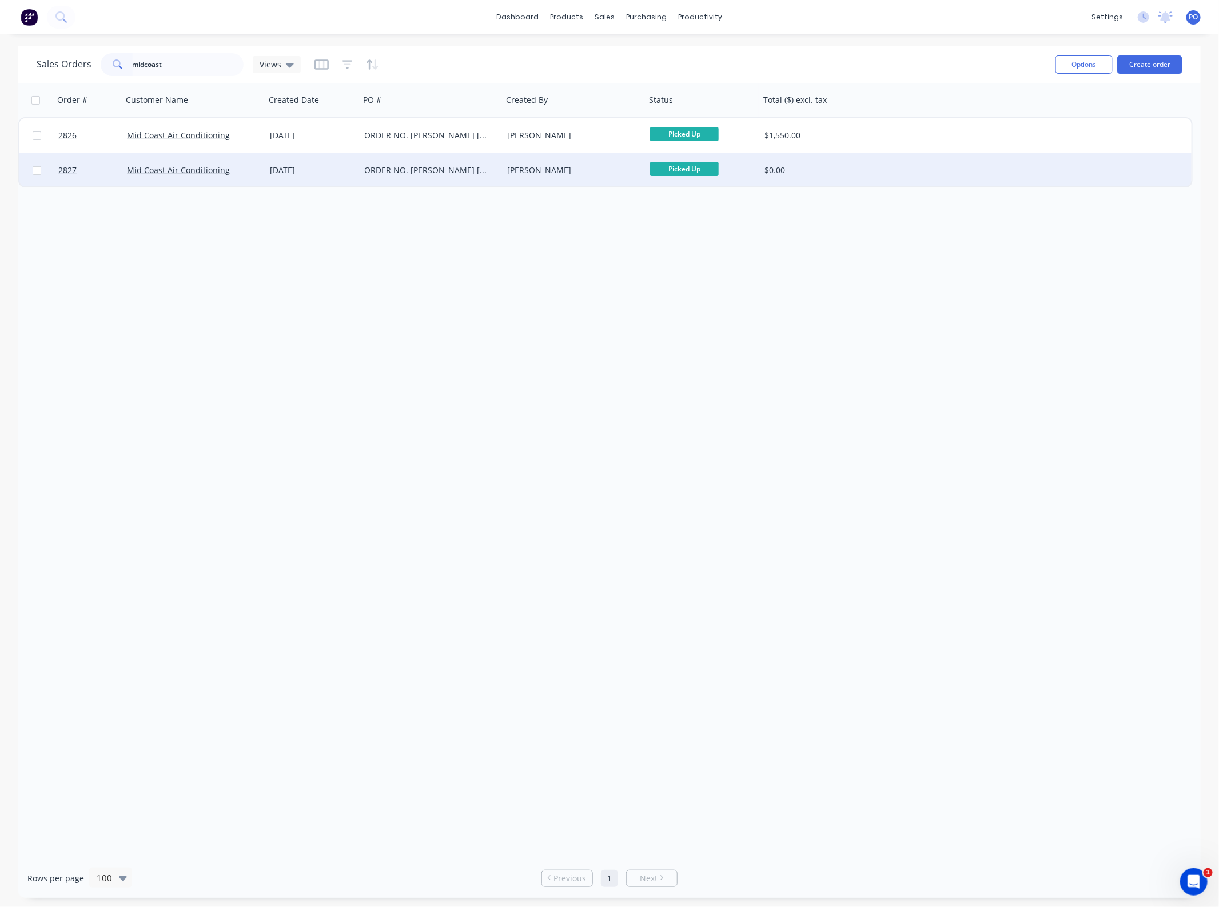
click at [416, 173] on div "ORDER NO. [PERSON_NAME] [DATE]" at bounding box center [427, 170] width 127 height 11
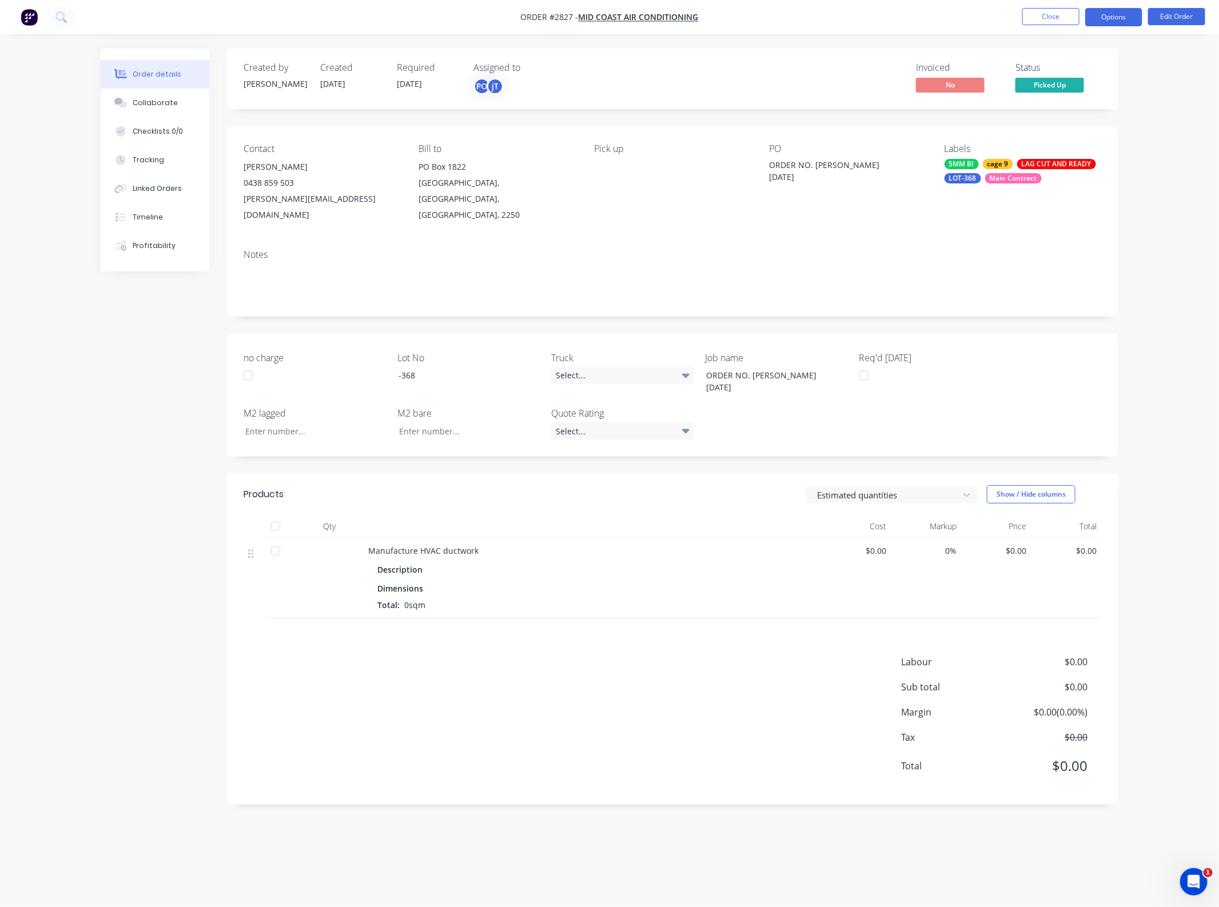
click at [1115, 19] on button "Options" at bounding box center [1113, 17] width 57 height 18
drag, startPoint x: 1205, startPoint y: 143, endPoint x: 1135, endPoint y: 286, distance: 158.8
click at [1205, 144] on div "Order details Collaborate Checklists 0/0 Tracking Linked Orders Timeline Profit…" at bounding box center [609, 453] width 1219 height 907
click at [1168, 9] on button "Edit Order" at bounding box center [1176, 16] width 57 height 17
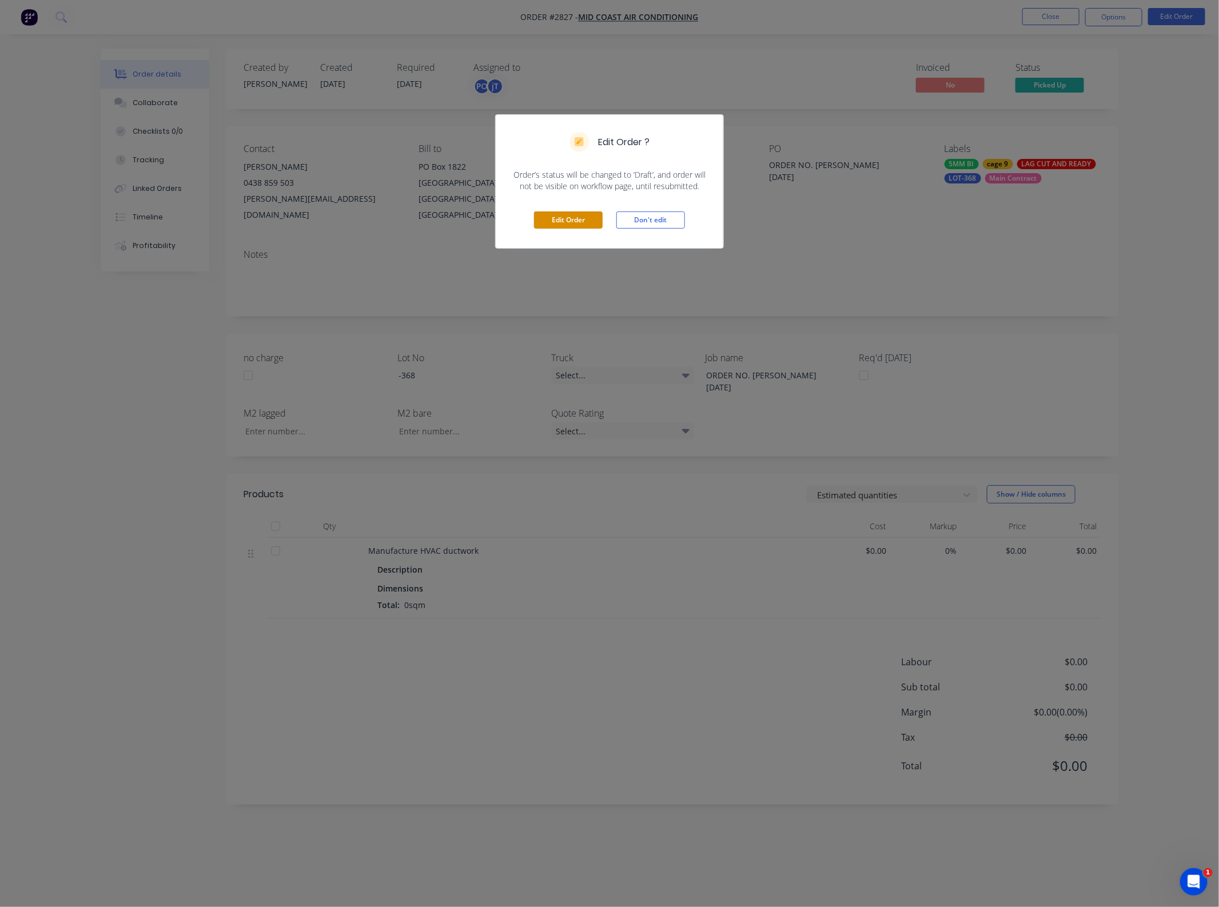
click at [561, 226] on button "Edit Order" at bounding box center [568, 220] width 69 height 17
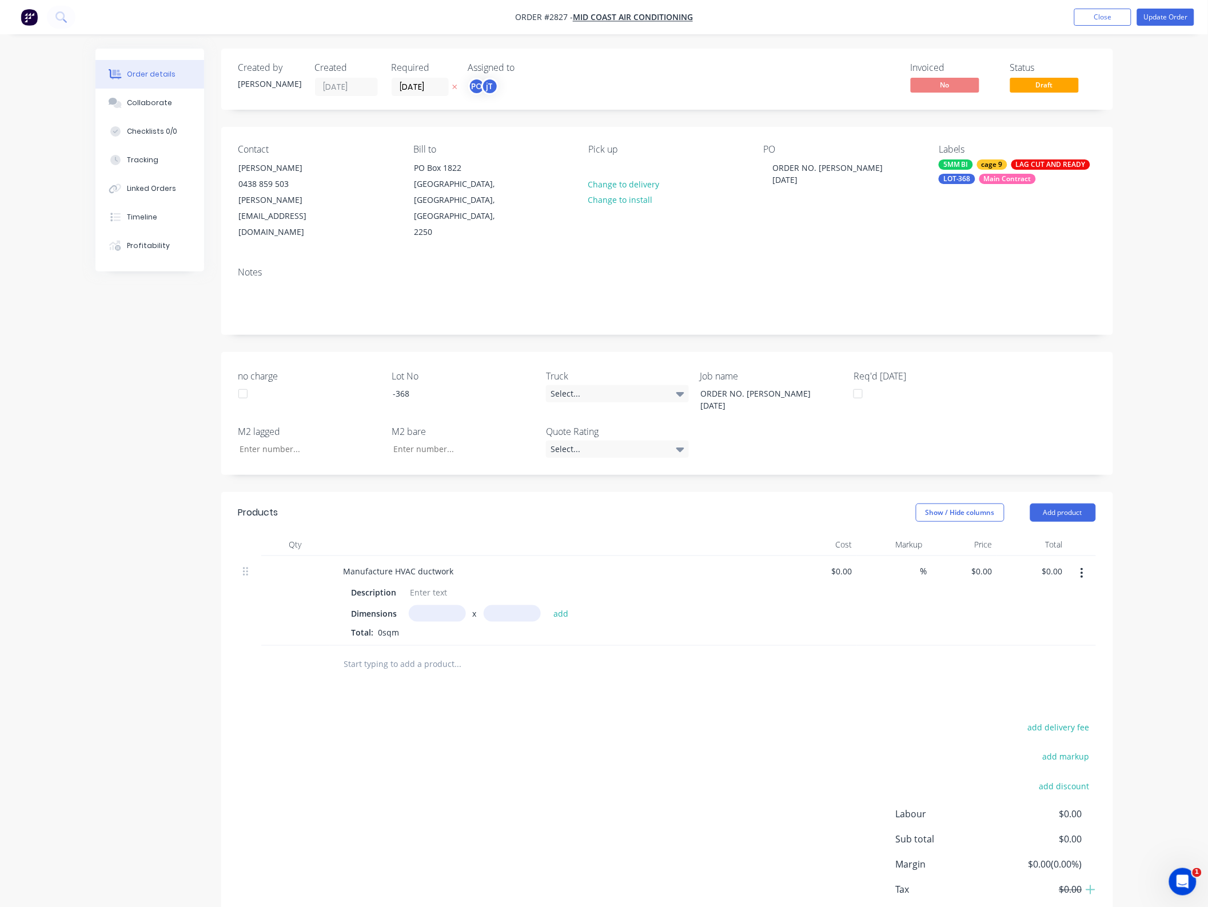
click at [1082, 567] on icon "button" at bounding box center [1081, 573] width 3 height 13
click at [1030, 664] on div "Delete" at bounding box center [1042, 672] width 88 height 17
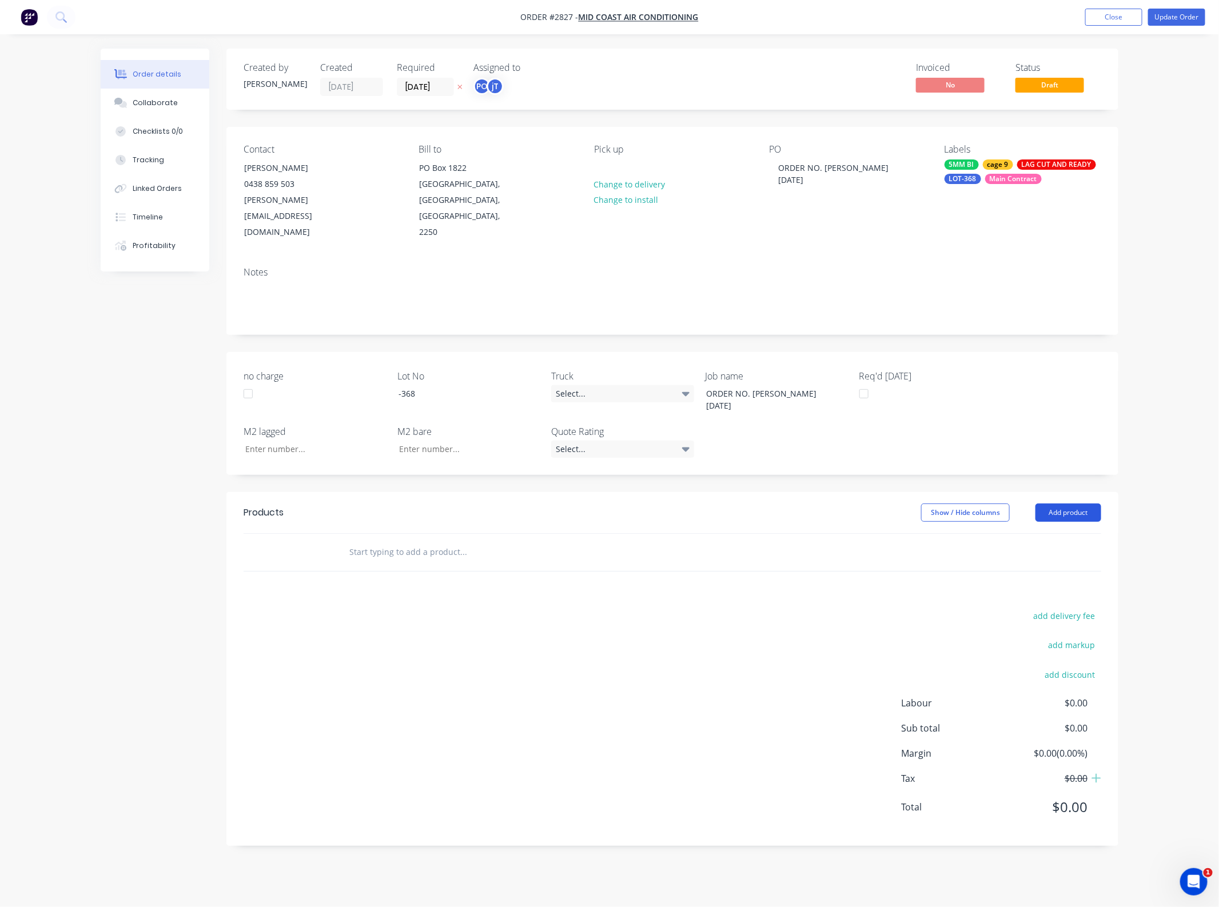
click at [1067, 504] on button "Add product" at bounding box center [1068, 513] width 66 height 18
click at [1036, 556] on div "Basic product" at bounding box center [1047, 564] width 88 height 17
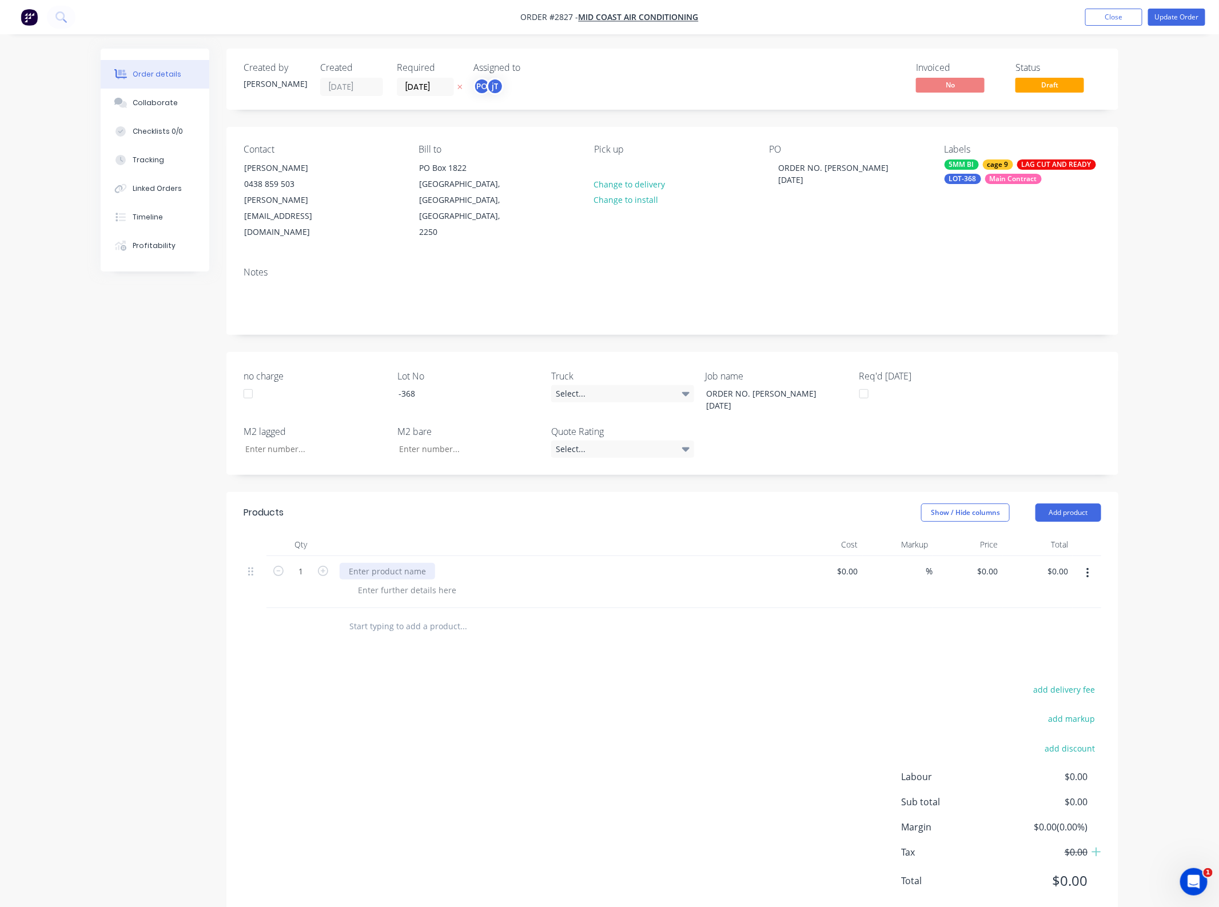
click at [383, 563] on div at bounding box center [387, 571] width 95 height 17
click at [1054, 563] on input "0.00" at bounding box center [1062, 571] width 22 height 17
type input "430"
type input "$430.00"
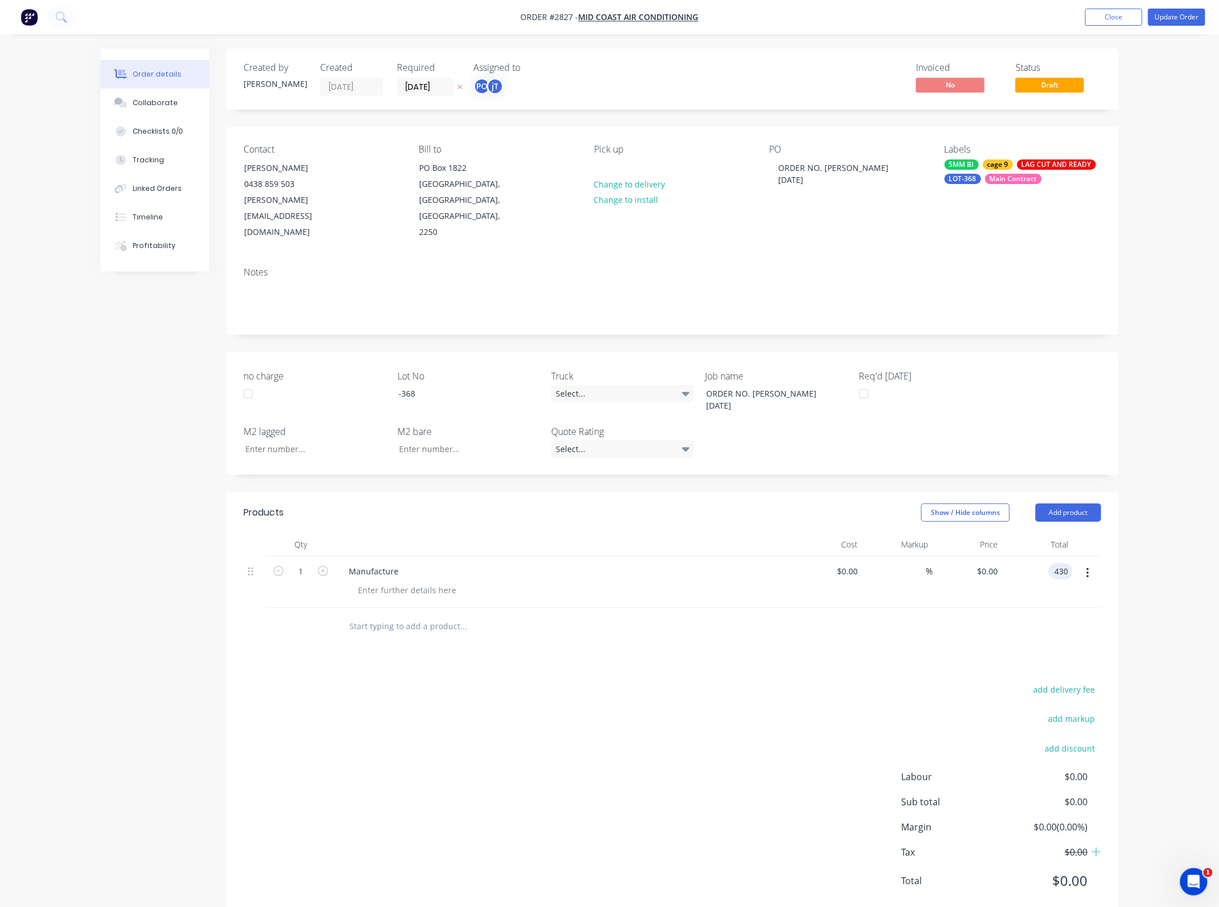
type input "$430.00"
click at [852, 646] on div "Products Show / Hide columns Add product Qty Cost Markup Price Total 1 Manufact…" at bounding box center [672, 706] width 892 height 428
click at [1176, 12] on button "Update Order" at bounding box center [1176, 17] width 57 height 17
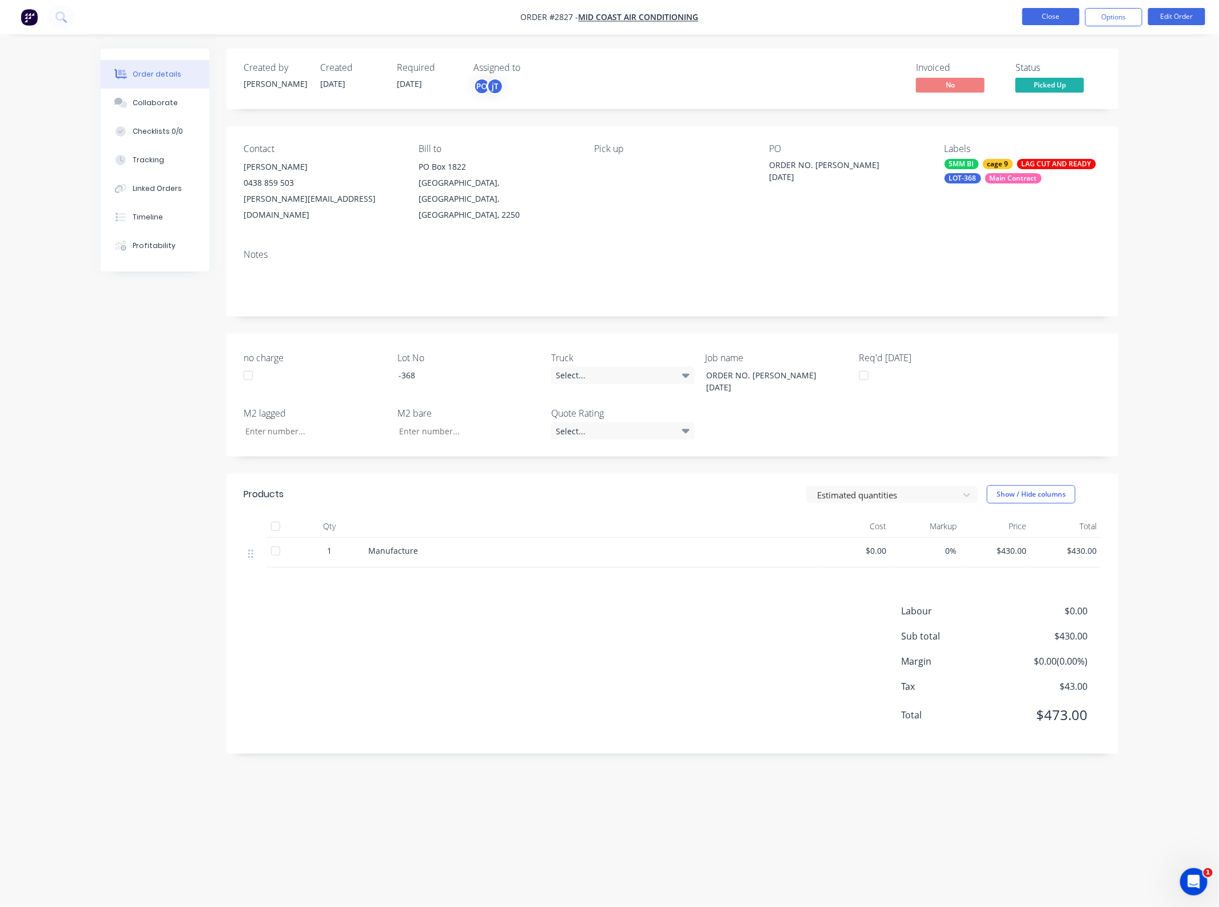
click at [1055, 14] on button "Close" at bounding box center [1050, 16] width 57 height 17
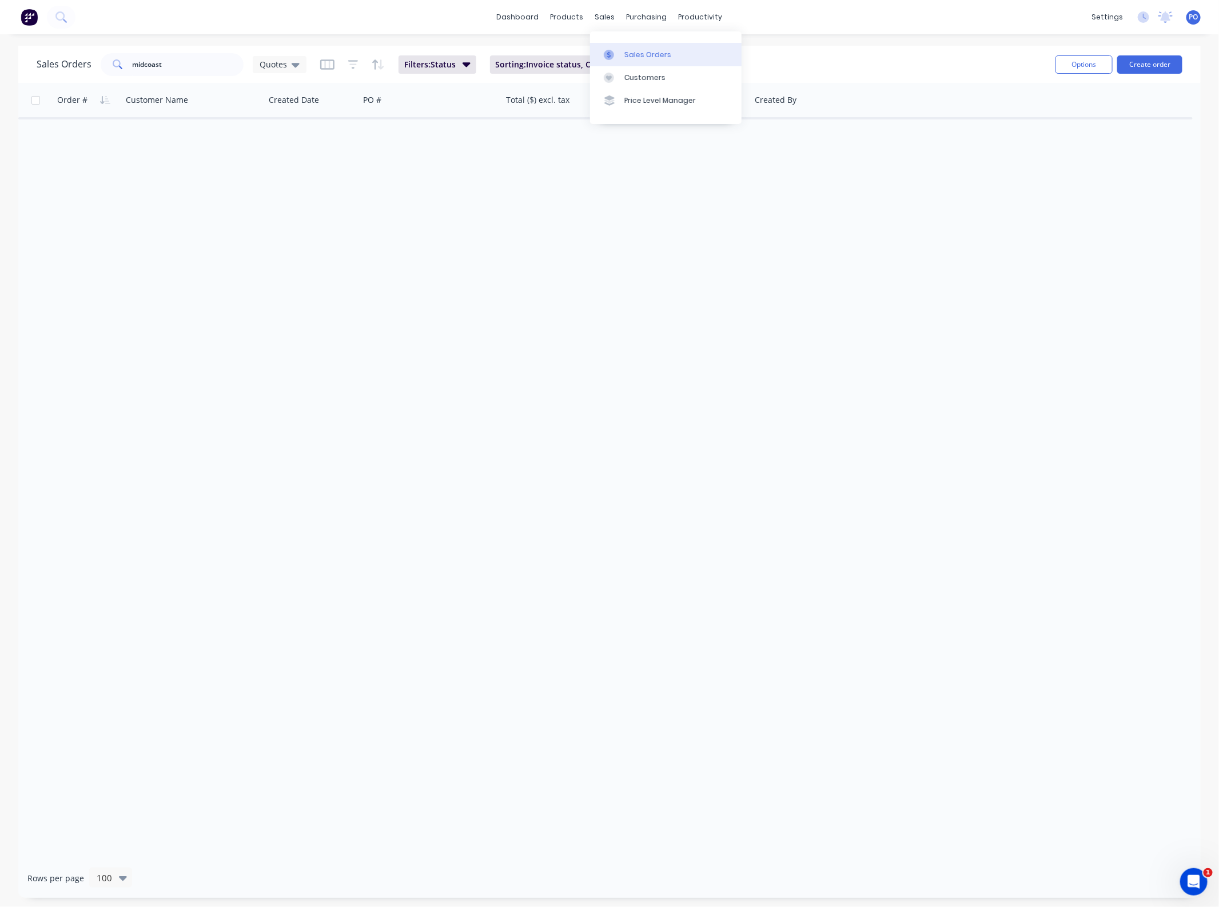
click at [618, 47] on link "Sales Orders" at bounding box center [665, 54] width 151 height 23
click at [462, 163] on div "Order # Customer Name Created Date PO # Total ($) excl. tax Status Created By" at bounding box center [609, 471] width 1182 height 776
drag, startPoint x: 176, startPoint y: 69, endPoint x: -91, endPoint y: 79, distance: 267.2
click at [0, 79] on html "dashboard products sales purchasing productivity dashboard products Product Cat…" at bounding box center [609, 453] width 1219 height 907
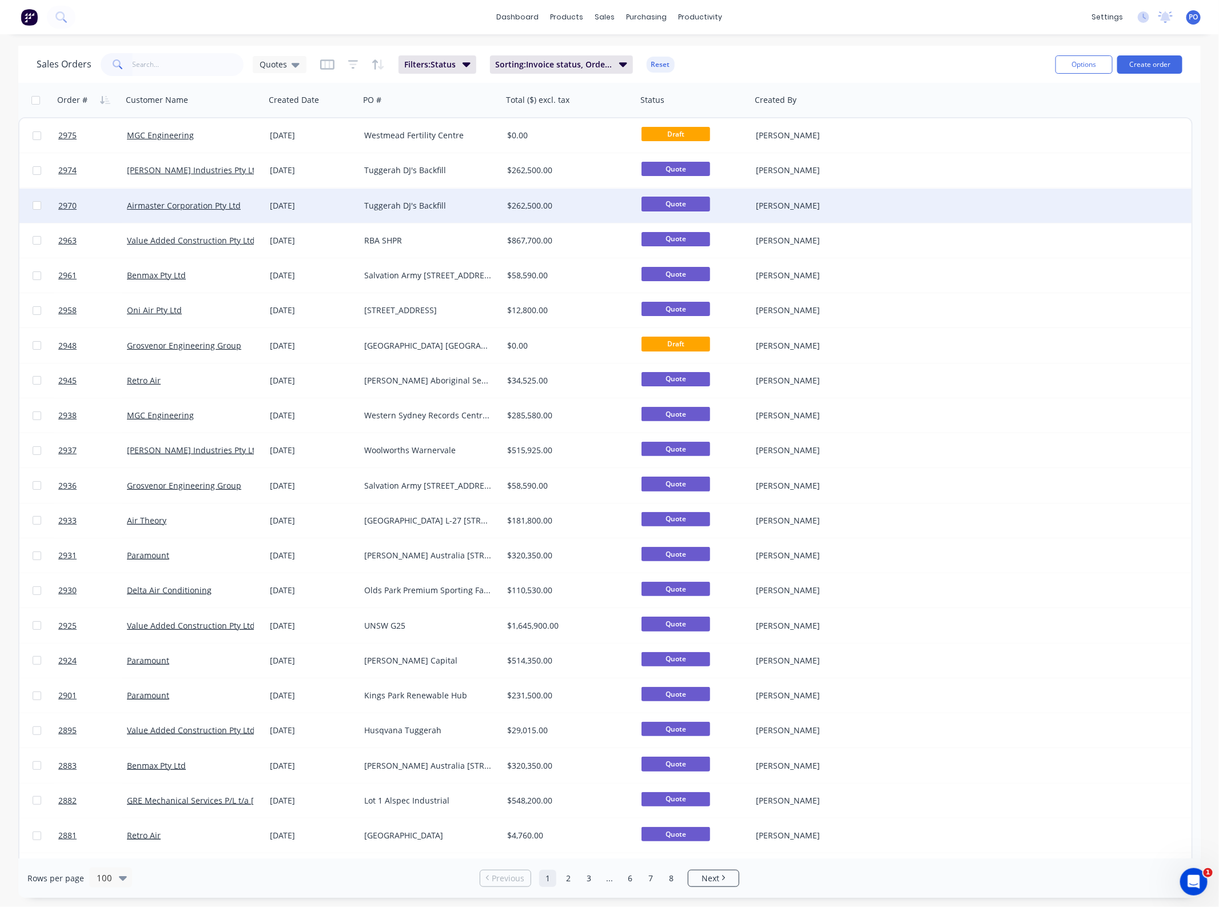
click at [414, 201] on div "Tuggerah DJ's Backfill" at bounding box center [427, 205] width 127 height 11
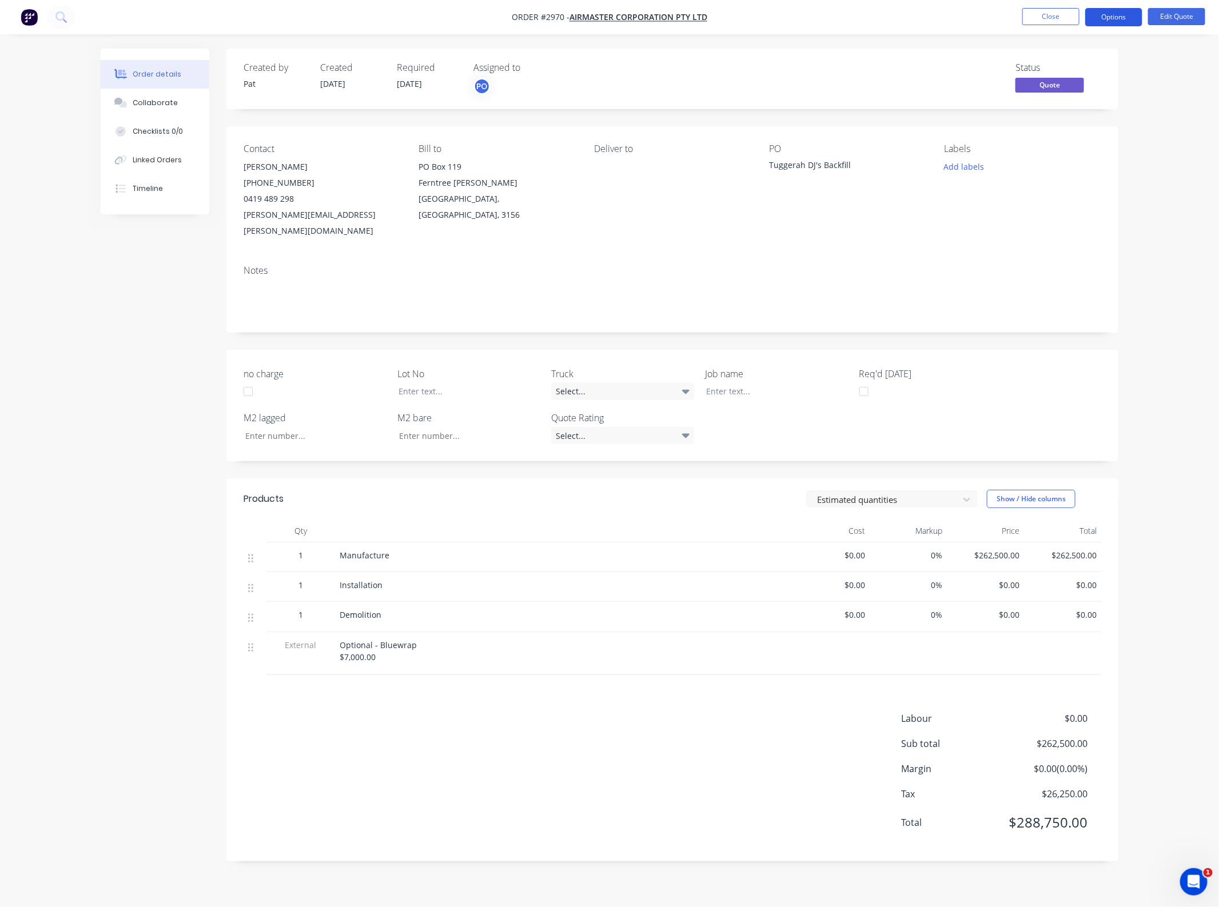
click at [1116, 18] on button "Options" at bounding box center [1113, 17] width 57 height 18
click at [1075, 60] on button "Quote" at bounding box center [1079, 69] width 126 height 23
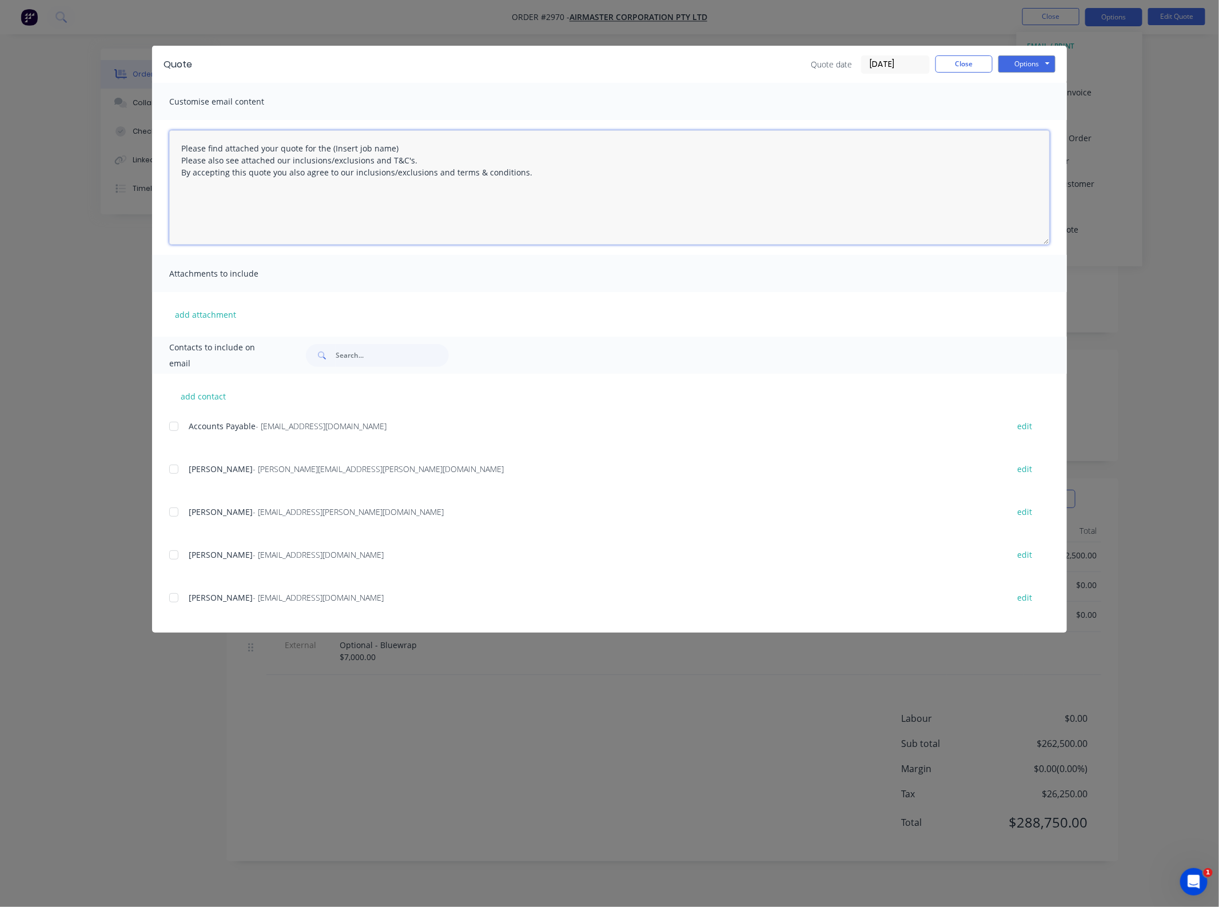
click at [453, 190] on textarea "Please find attached your quote for the (Insert job name) Please also see attac…" at bounding box center [609, 187] width 880 height 114
click at [414, 158] on textarea "Please find attached your quote for the (Insert job name) Please also see attac…" at bounding box center [609, 187] width 880 height 114
click at [414, 150] on textarea "Please find attached your quote for the (Insert job name) Please also see attac…" at bounding box center [609, 187] width 880 height 114
click at [173, 478] on div at bounding box center [173, 469] width 23 height 23
type textarea "Please find attached your quote for the (ITuggerah Please also see attached our…"
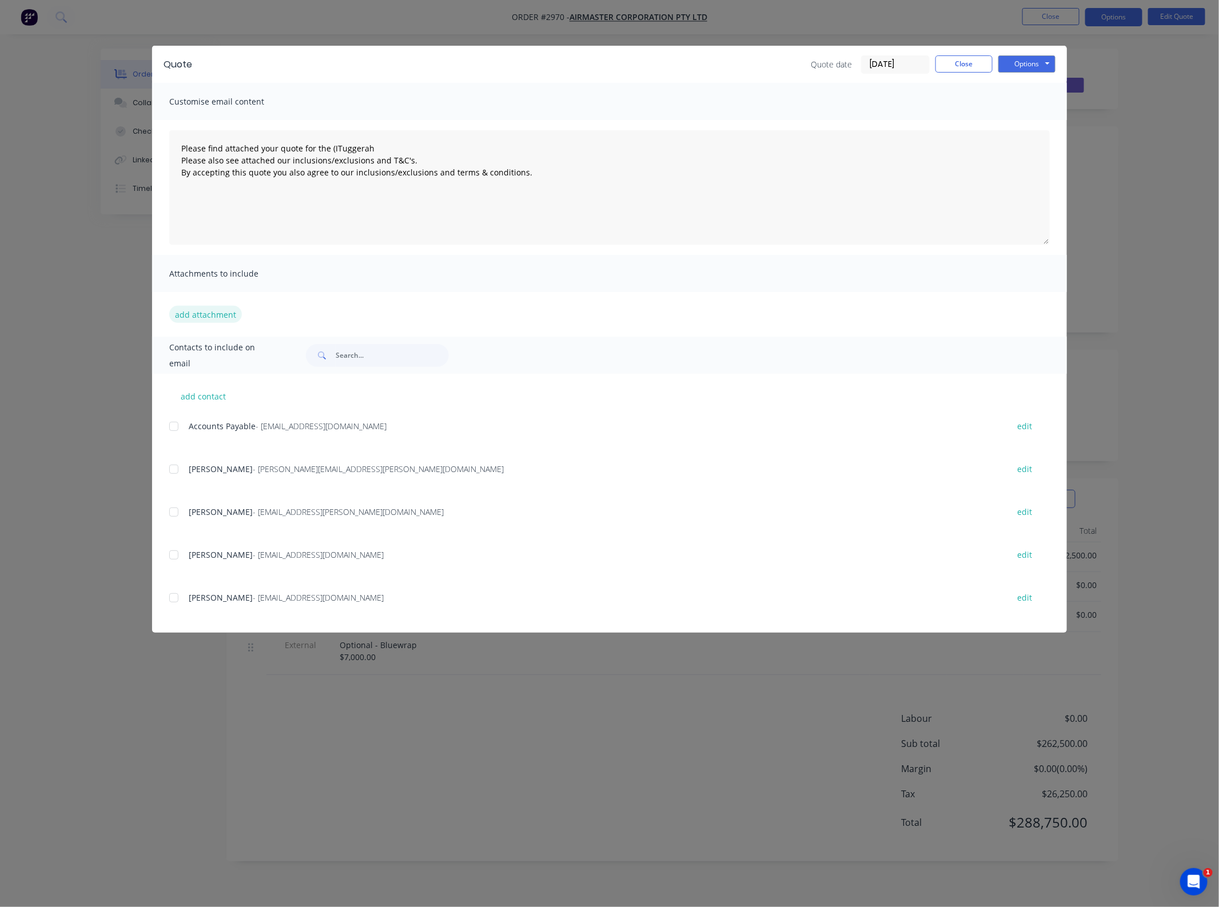
click at [230, 313] on button "add attachment" at bounding box center [205, 314] width 73 height 17
click at [386, 309] on div "add attachment" at bounding box center [609, 314] width 915 height 45
click at [210, 323] on div "add attachment" at bounding box center [609, 314] width 915 height 45
click at [210, 318] on button "add attachment" at bounding box center [205, 314] width 73 height 17
click at [389, 390] on div "add contact Accounts Payable - [EMAIL_ADDRESS][DOMAIN_NAME] edit [PERSON_NAME] …" at bounding box center [609, 503] width 915 height 259
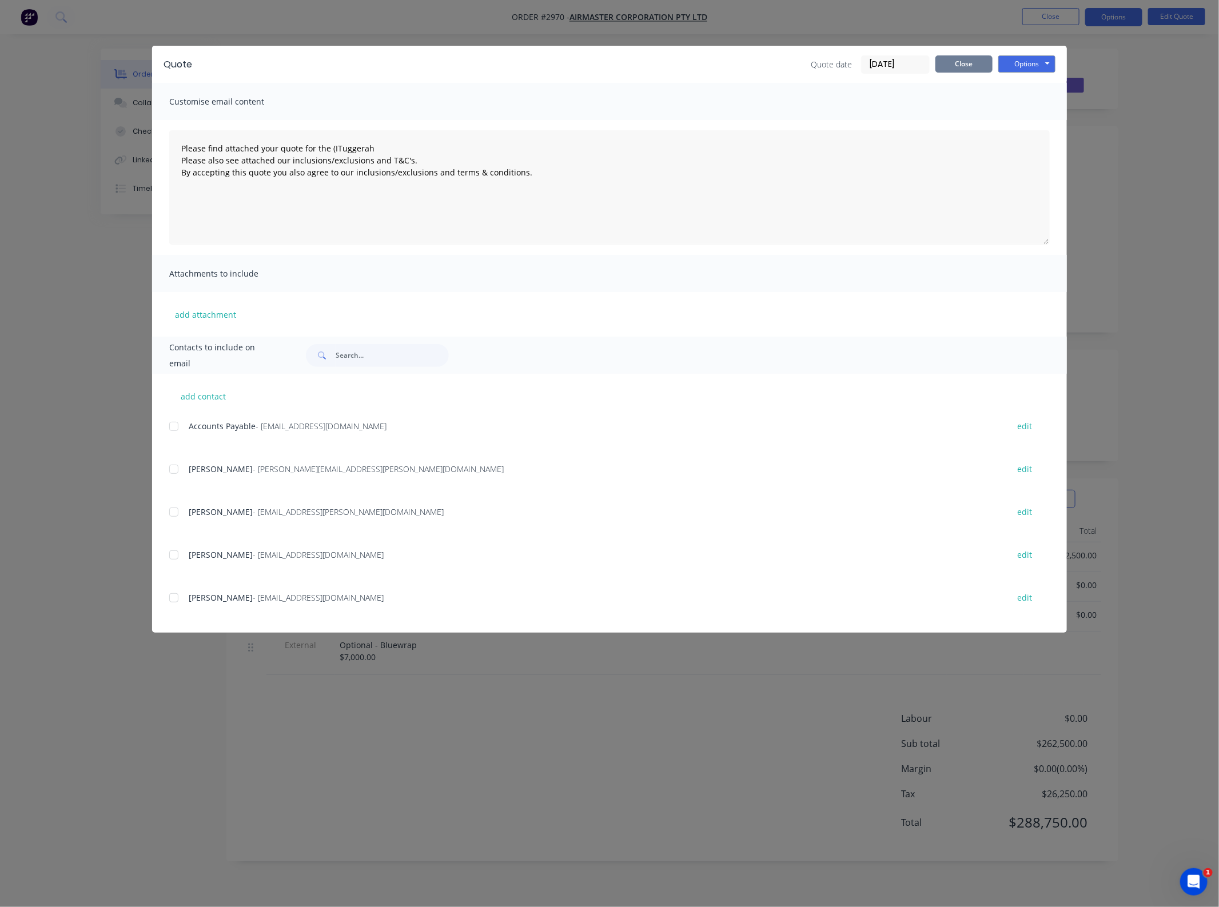
click at [967, 65] on button "Close" at bounding box center [963, 63] width 57 height 17
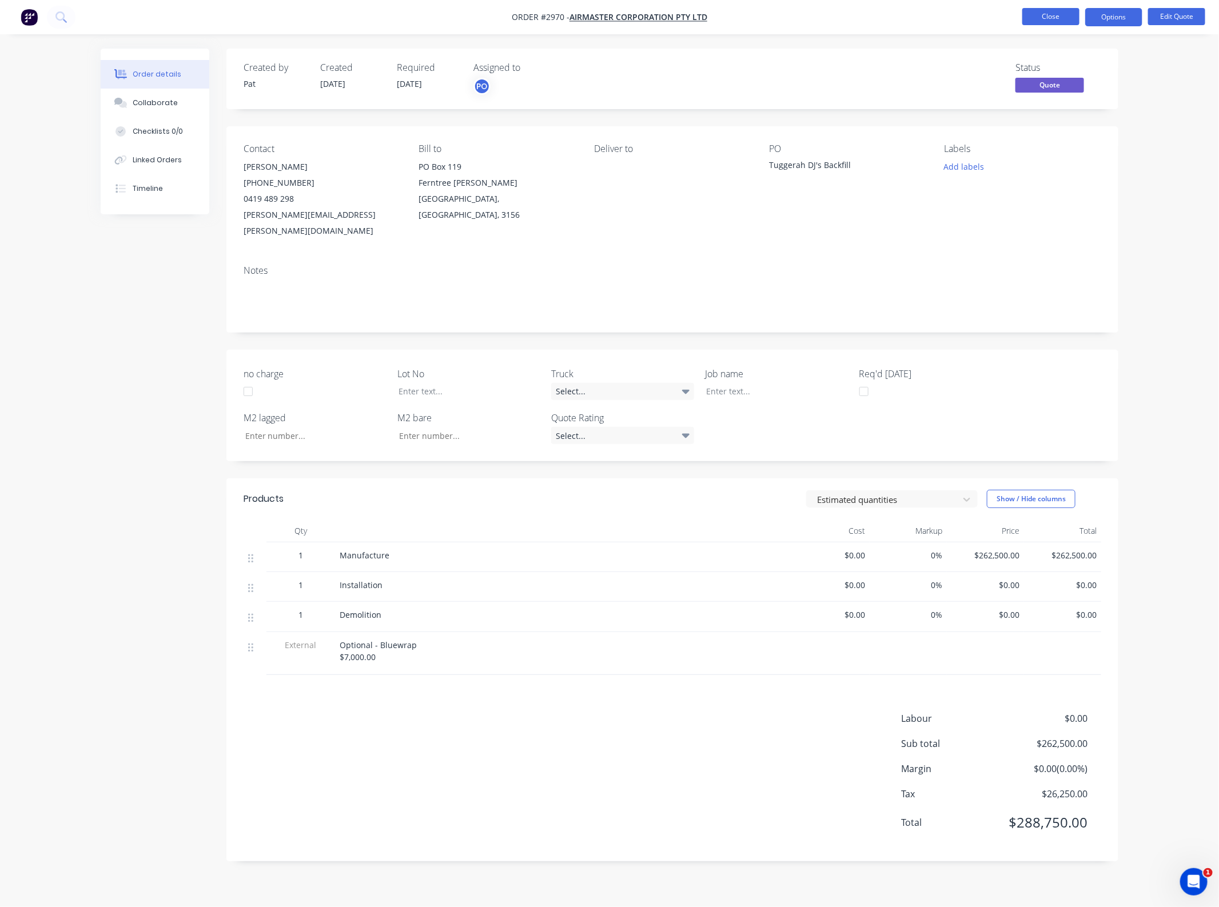
click at [1048, 24] on button "Close" at bounding box center [1050, 16] width 57 height 17
